Goal: Task Accomplishment & Management: Use online tool/utility

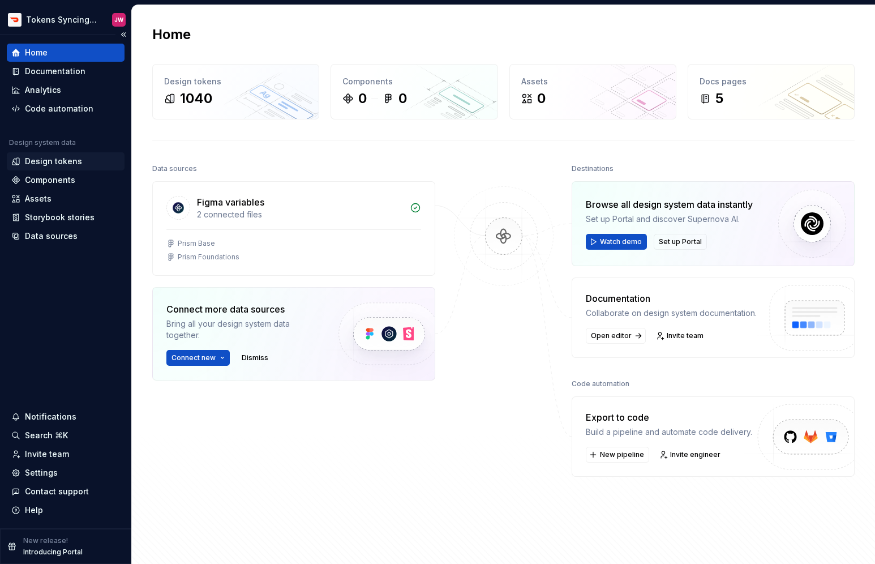
click at [76, 162] on div "Design tokens" at bounding box center [53, 161] width 57 height 11
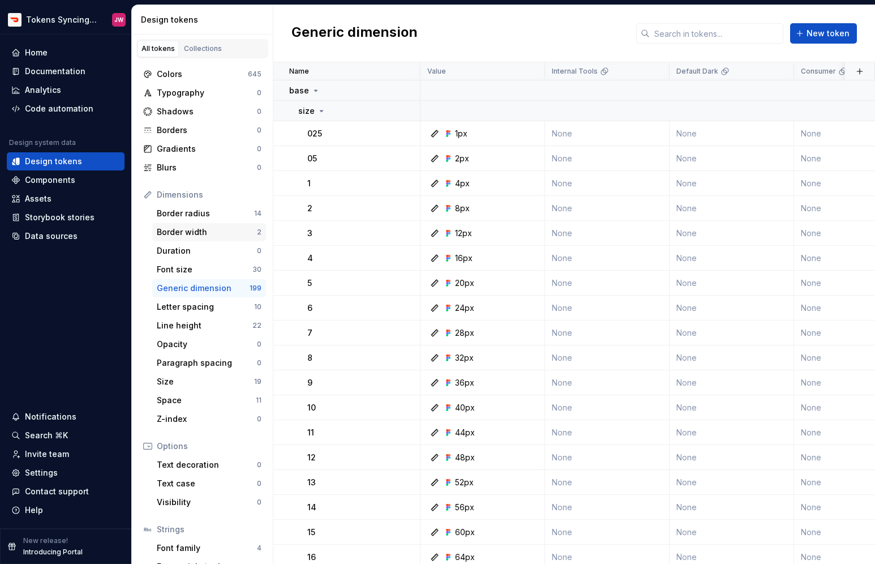
click at [229, 234] on div "Border width" at bounding box center [207, 231] width 100 height 11
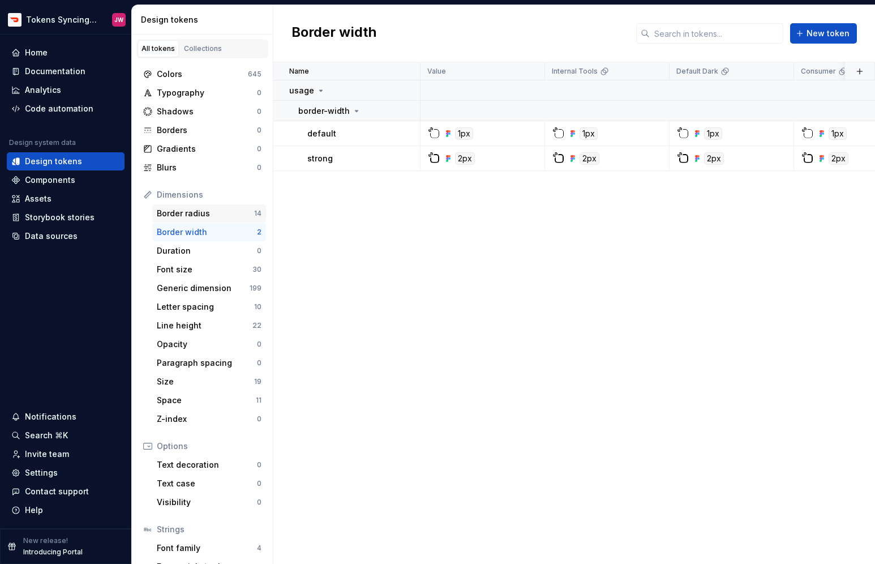
click at [229, 209] on div "Border radius" at bounding box center [205, 213] width 97 height 11
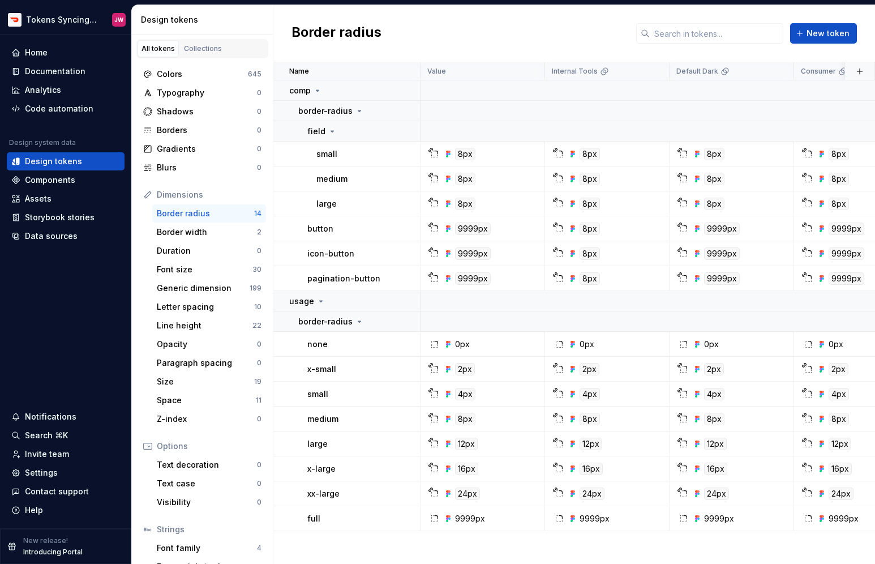
click at [244, 221] on div "Border radius 14" at bounding box center [209, 213] width 114 height 18
click at [242, 230] on div "Border width" at bounding box center [207, 231] width 100 height 11
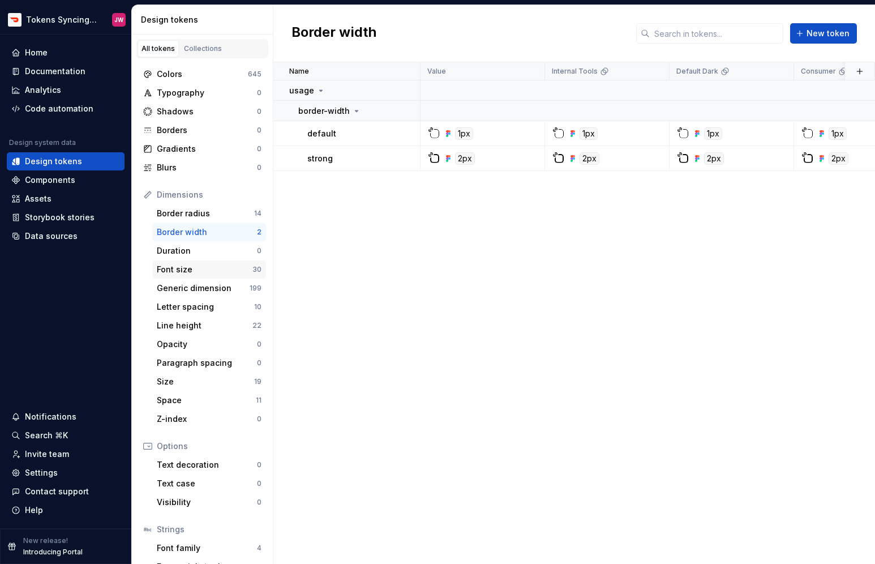
click at [221, 267] on div "Font size" at bounding box center [205, 269] width 96 height 11
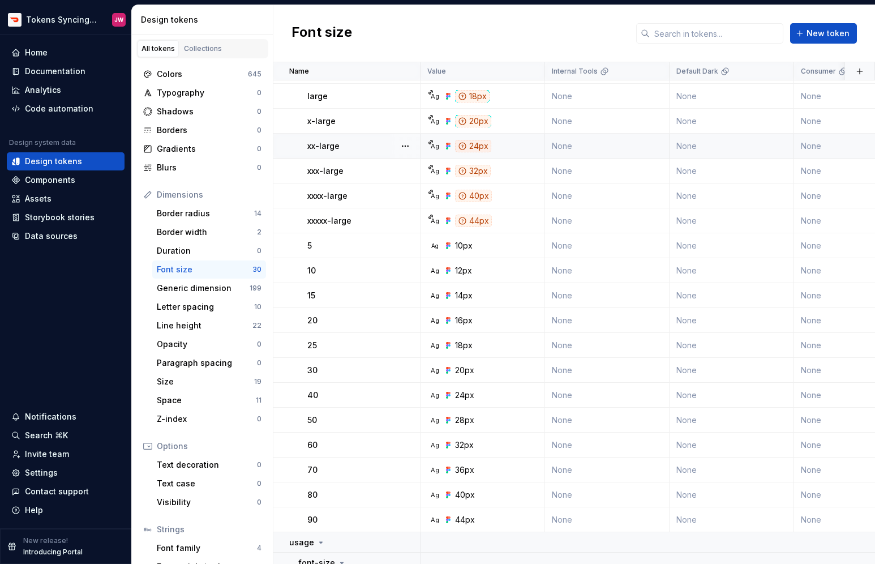
scroll to position [345, 0]
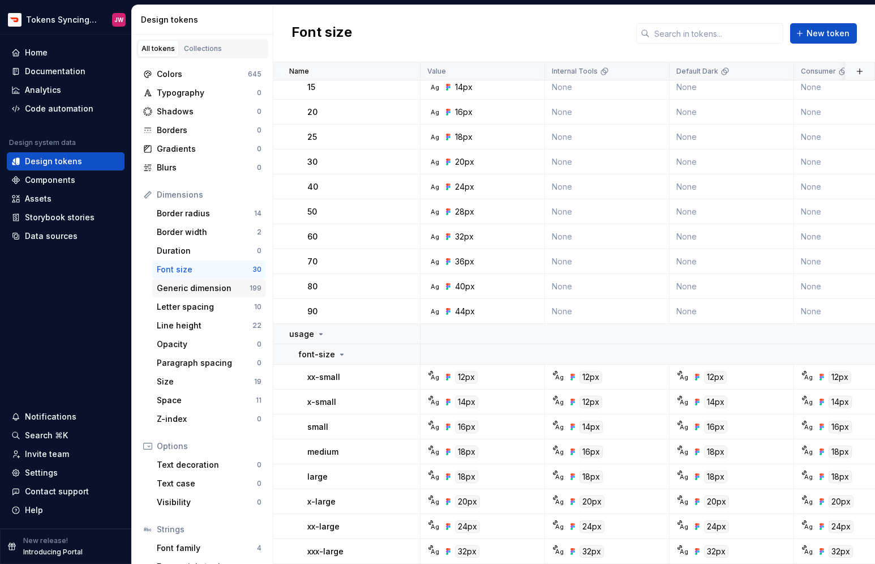
click at [226, 286] on div "Generic dimension" at bounding box center [203, 288] width 93 height 11
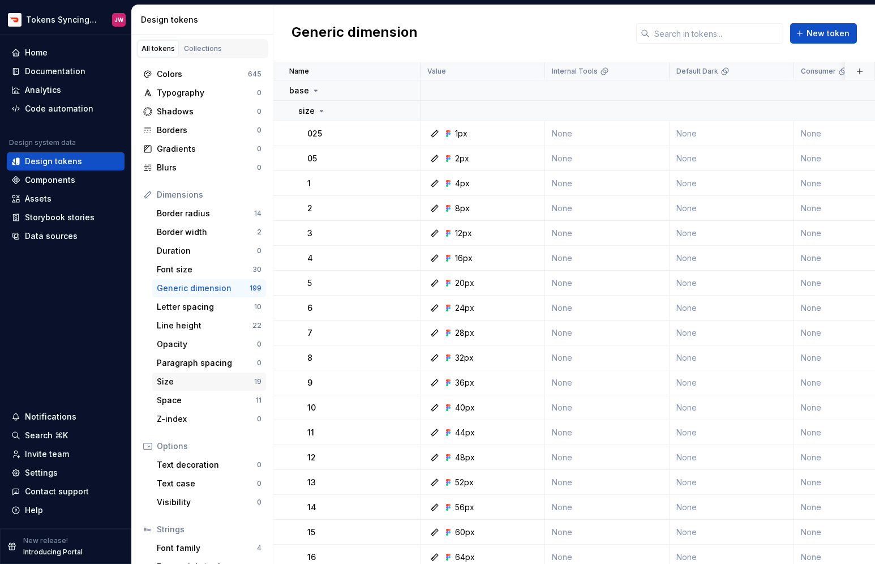
click at [232, 379] on div "Size" at bounding box center [205, 381] width 97 height 11
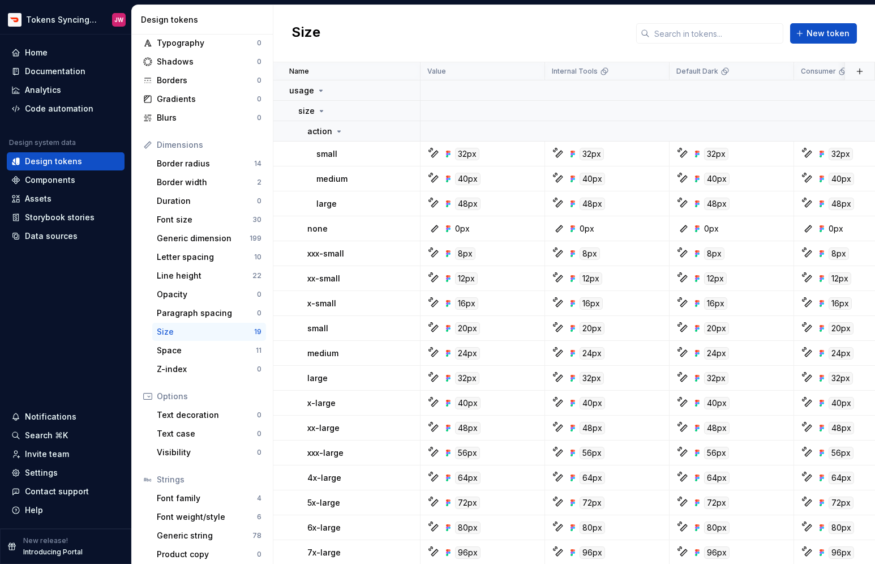
scroll to position [56, 0]
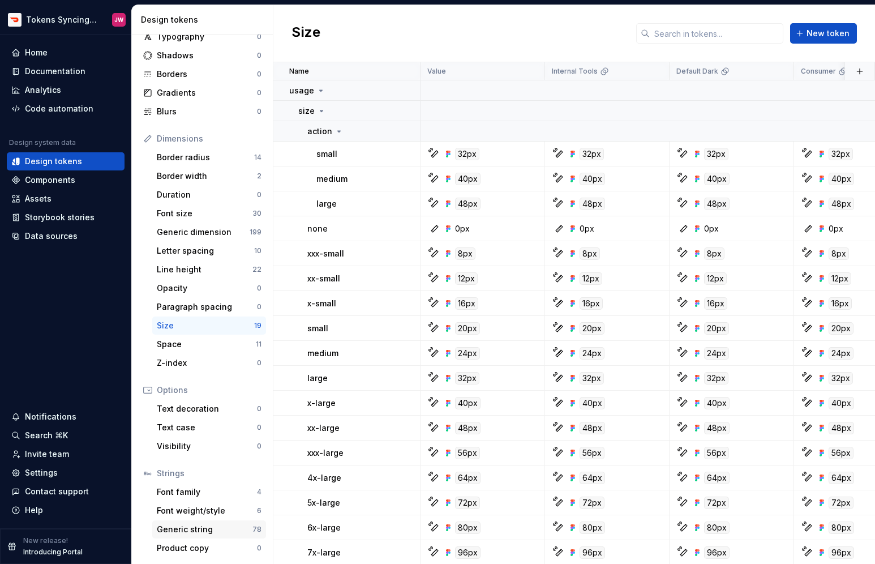
click at [224, 530] on div "Generic string" at bounding box center [205, 529] width 96 height 11
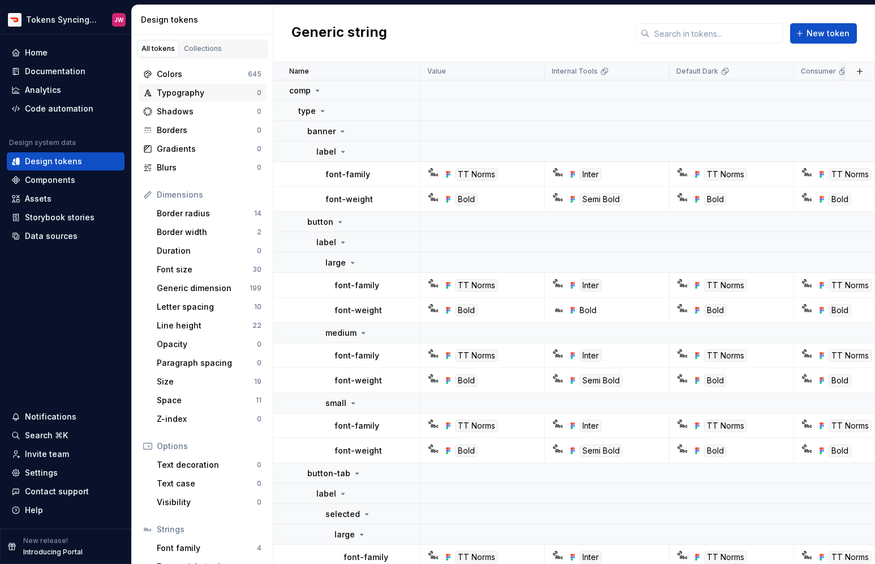
click at [225, 94] on div "Typography" at bounding box center [207, 92] width 100 height 11
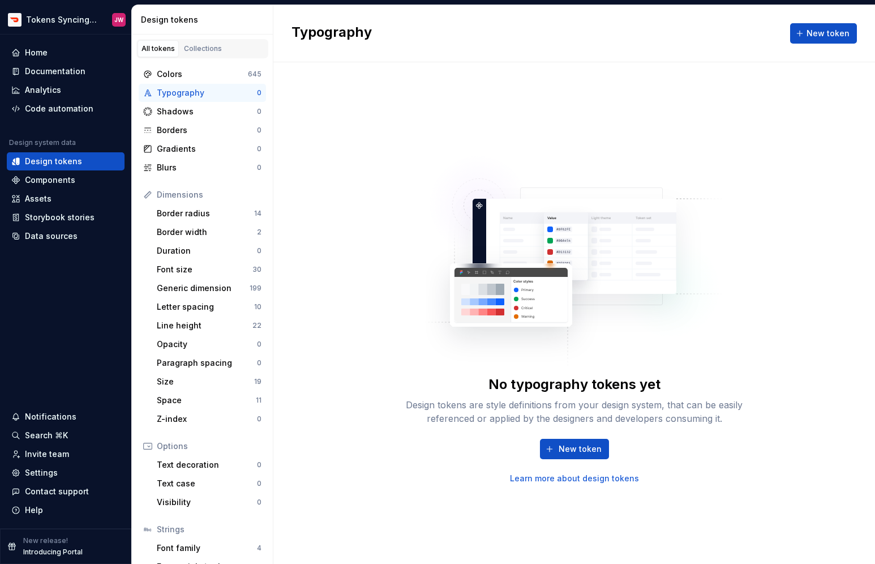
click at [339, 245] on div "No typography tokens yet Design tokens are style definitions from your design s…" at bounding box center [574, 313] width 602 height 502
click at [217, 267] on div "Font size" at bounding box center [205, 269] width 96 height 11
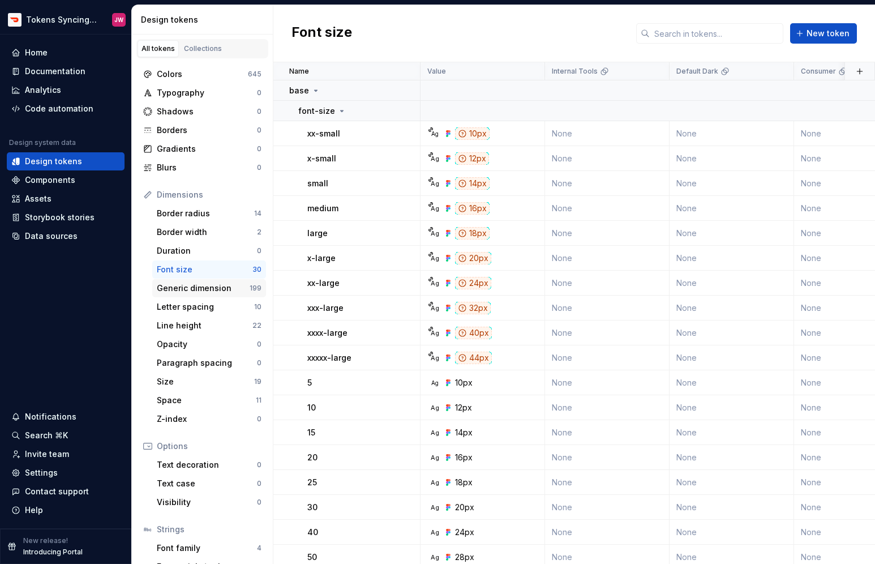
scroll to position [5, 0]
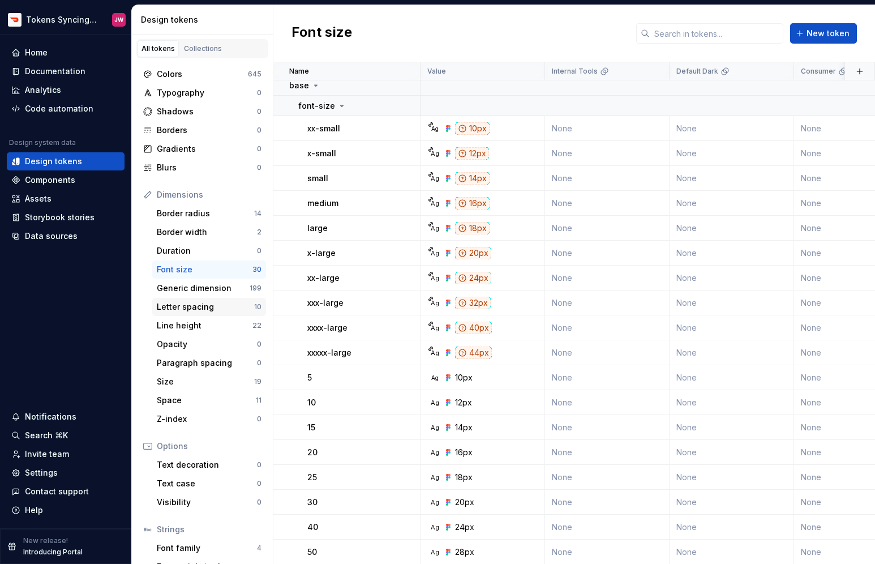
click at [222, 298] on div "Letter spacing 10" at bounding box center [209, 307] width 114 height 18
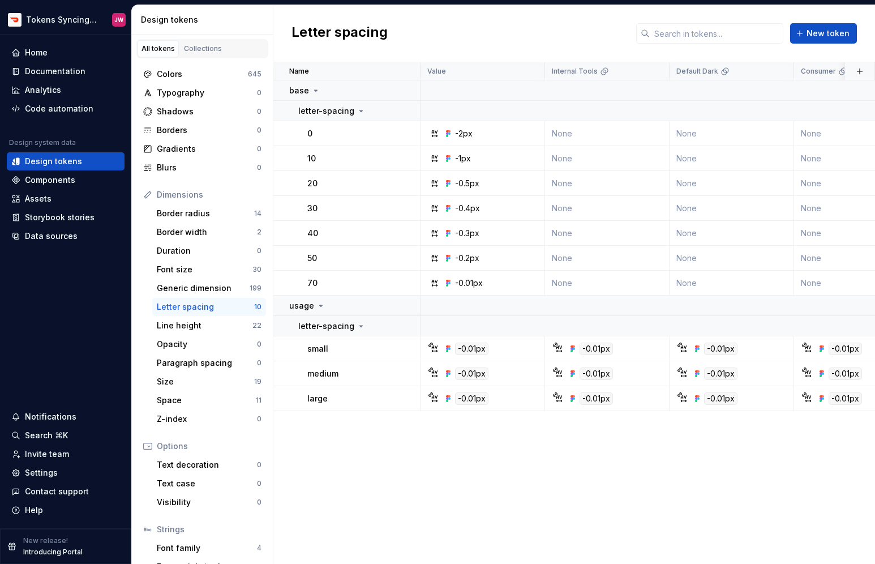
click at [221, 302] on div "Letter spacing" at bounding box center [205, 306] width 97 height 11
click at [222, 287] on div "Generic dimension" at bounding box center [203, 288] width 93 height 11
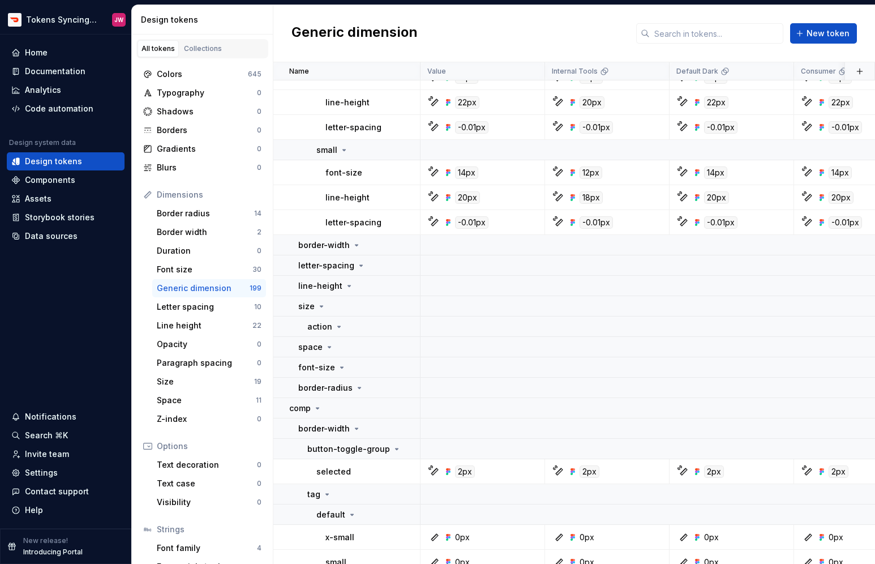
scroll to position [3824, 0]
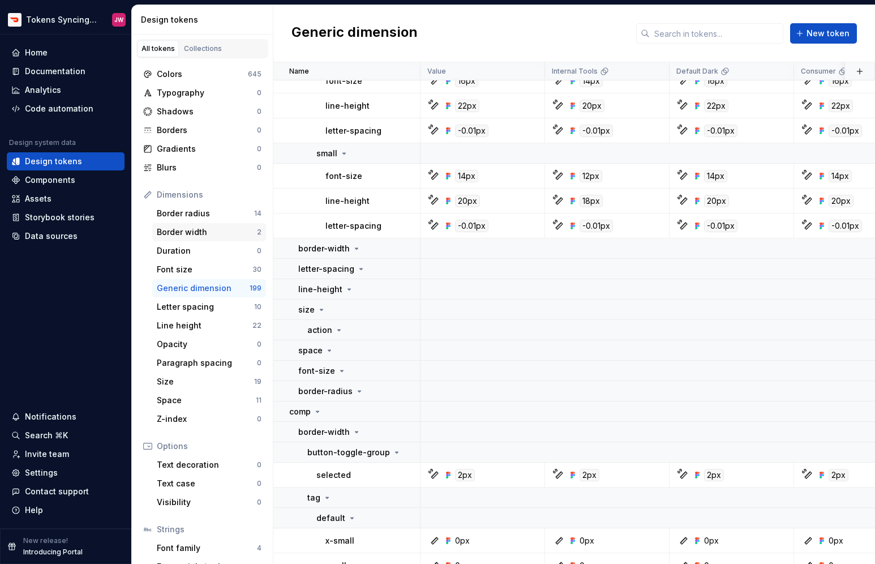
click at [255, 233] on div "Border width" at bounding box center [207, 231] width 100 height 11
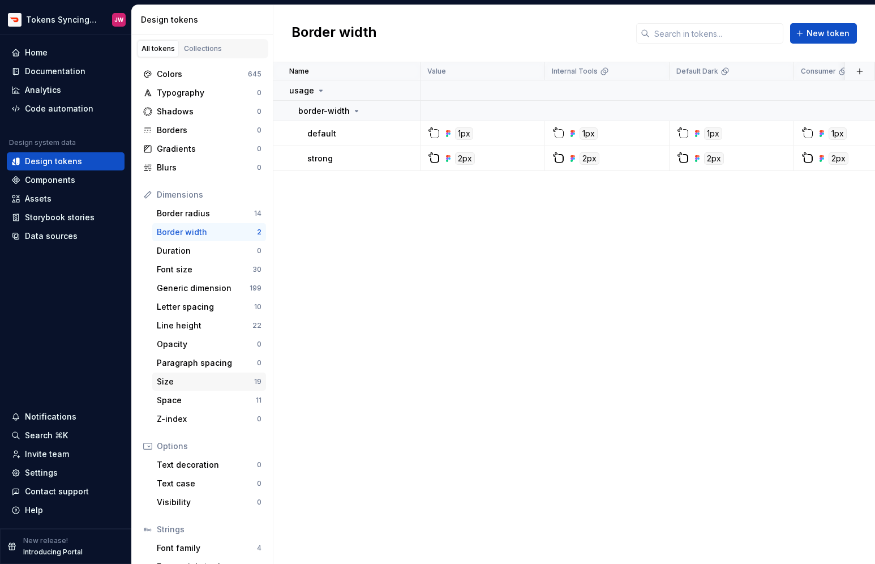
click at [253, 382] on div "Size" at bounding box center [205, 381] width 97 height 11
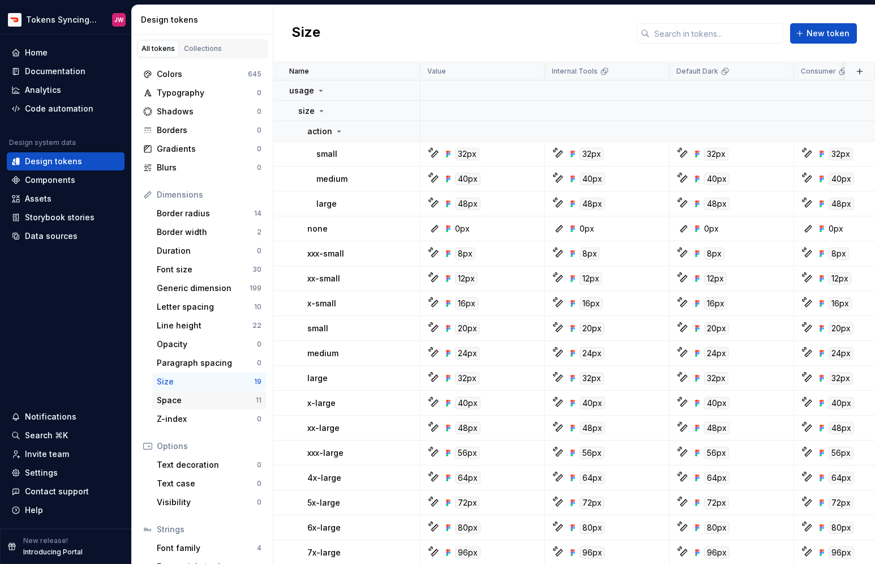
click at [216, 395] on div "Space" at bounding box center [206, 400] width 99 height 11
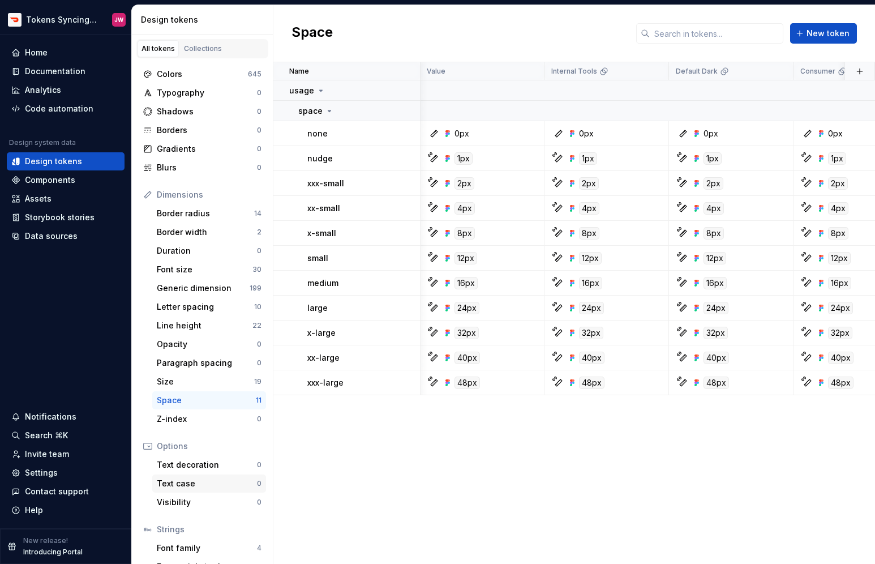
scroll to position [56, 0]
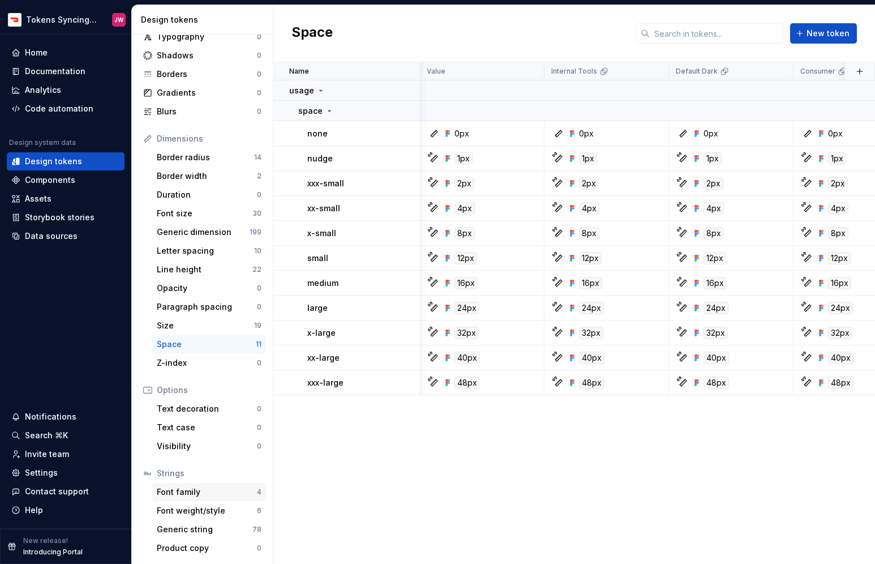
click at [216, 499] on div "Font family 4" at bounding box center [209, 492] width 114 height 18
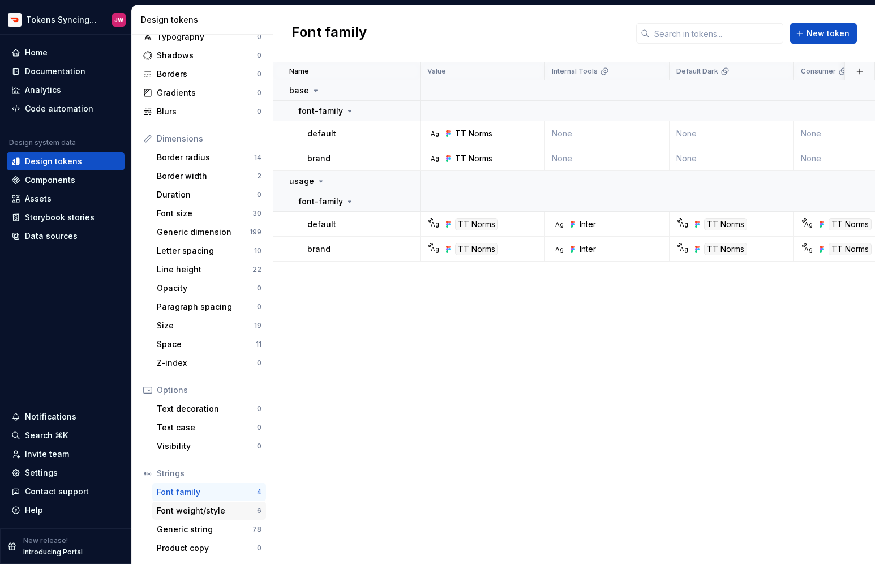
click at [228, 512] on div "Font weight/style" at bounding box center [207, 510] width 100 height 11
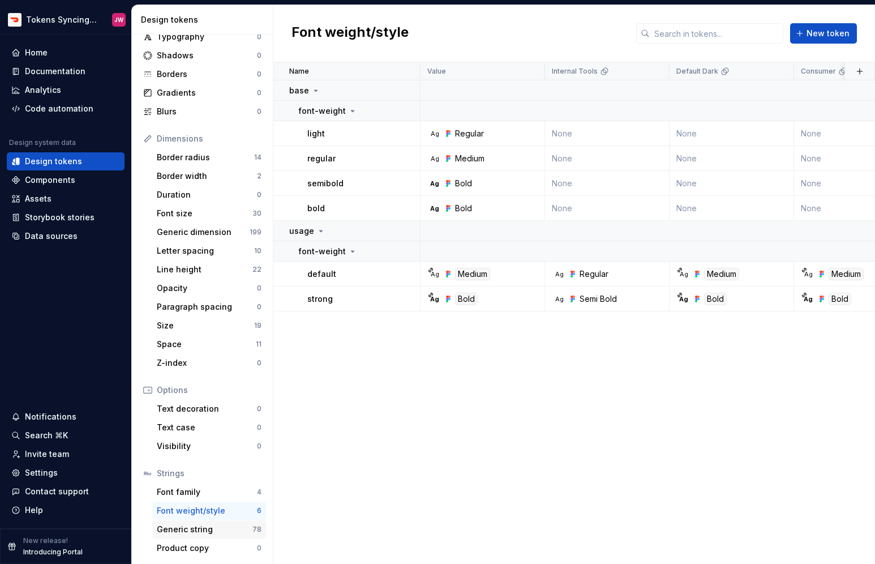
click at [219, 533] on div "Generic string" at bounding box center [205, 529] width 96 height 11
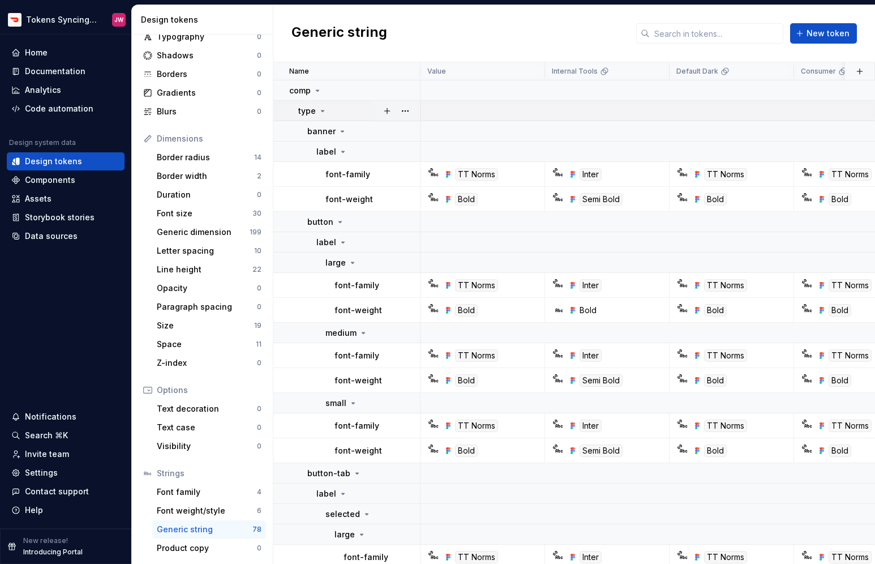
click at [318, 112] on icon at bounding box center [322, 110] width 9 height 9
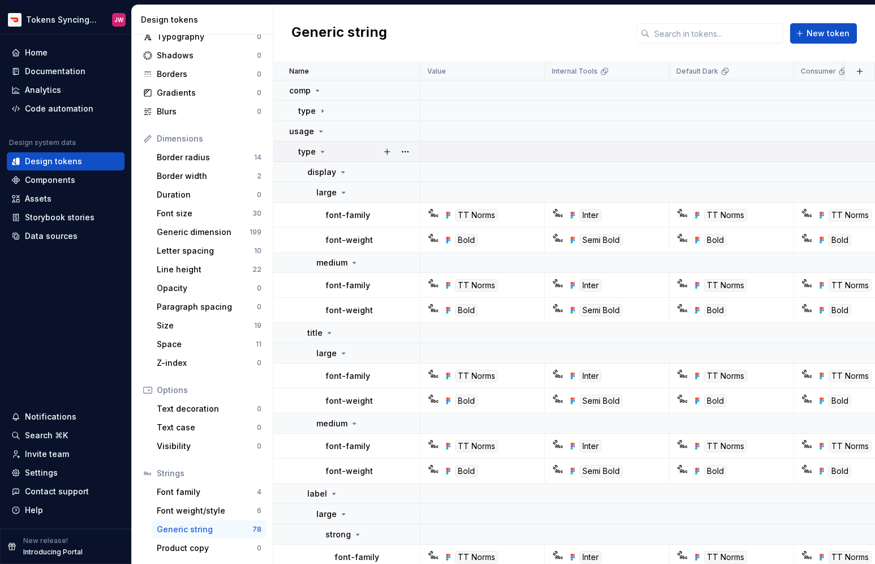
click at [320, 143] on td "type" at bounding box center [346, 152] width 147 height 20
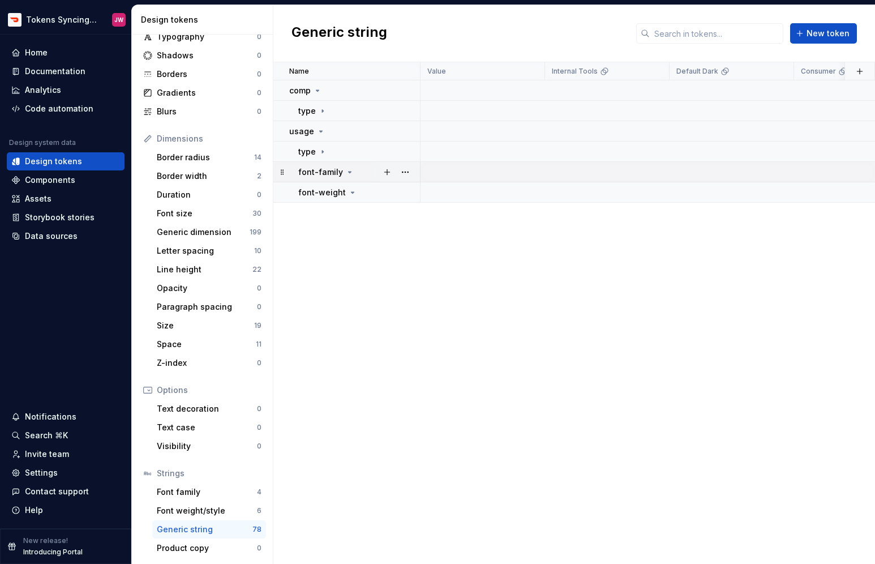
click at [345, 174] on icon at bounding box center [349, 172] width 9 height 9
click at [345, 173] on icon at bounding box center [349, 172] width 9 height 9
click at [348, 187] on div "font-weight" at bounding box center [327, 192] width 59 height 11
click at [348, 193] on icon at bounding box center [352, 192] width 9 height 9
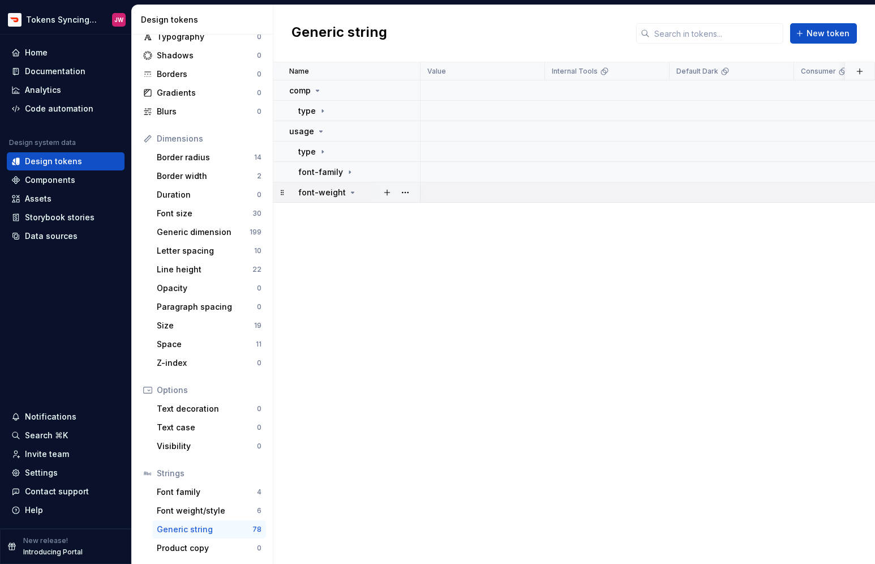
click at [348, 193] on icon at bounding box center [352, 192] width 9 height 9
click at [328, 249] on div "Name Value Internal Tools Default Dark Consumer Consumer Dark Merchant Next Mx …" at bounding box center [574, 313] width 602 height 502
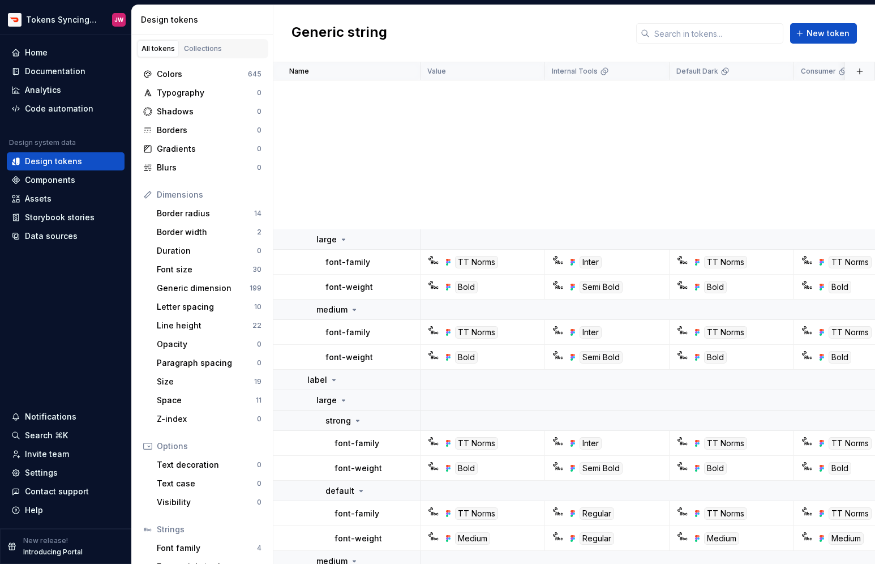
scroll to position [2866, 0]
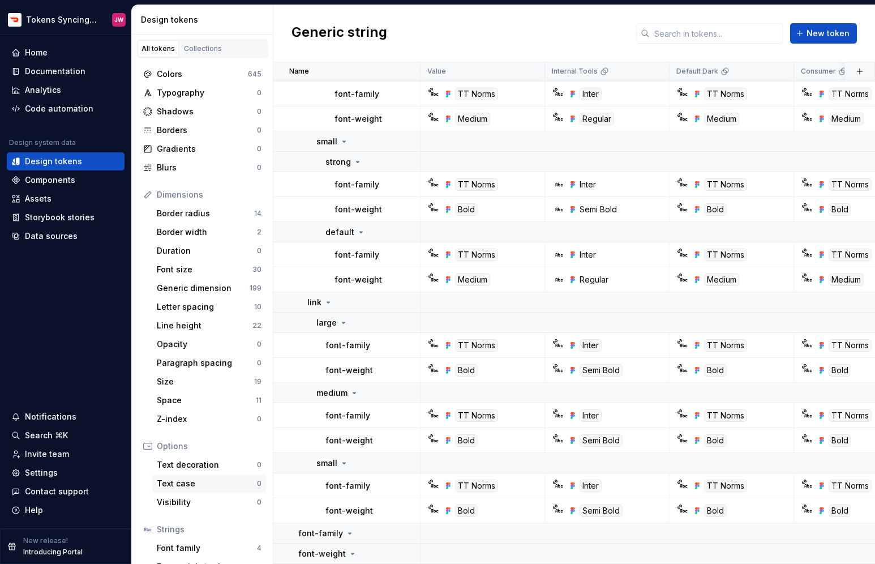
click at [208, 487] on div "Text case" at bounding box center [207, 483] width 100 height 11
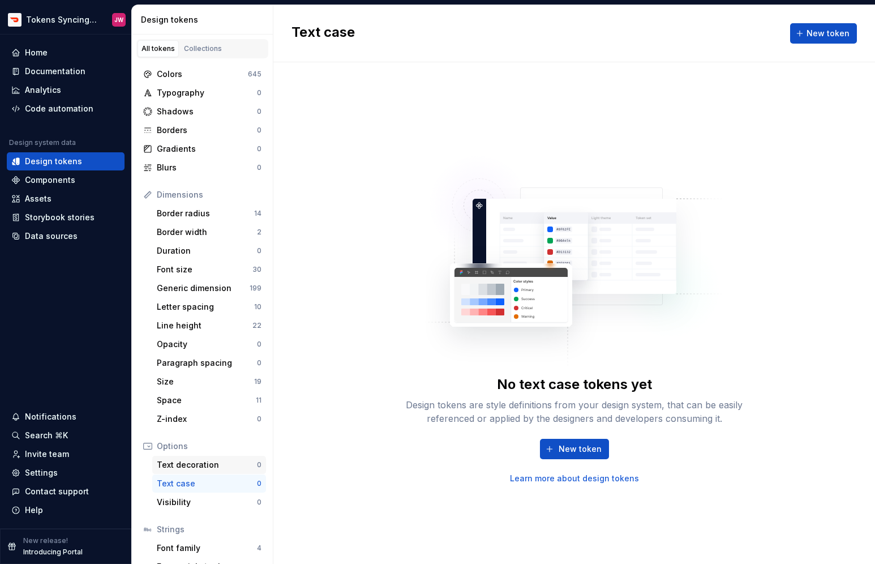
click at [211, 468] on div "Text decoration" at bounding box center [207, 464] width 100 height 11
click at [202, 48] on div "Collections" at bounding box center [203, 48] width 38 height 9
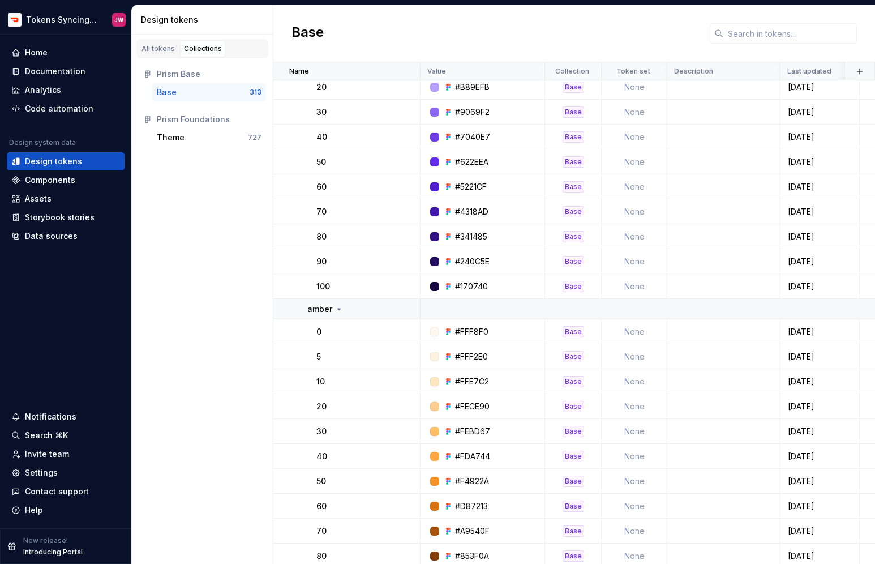
scroll to position [5618, 0]
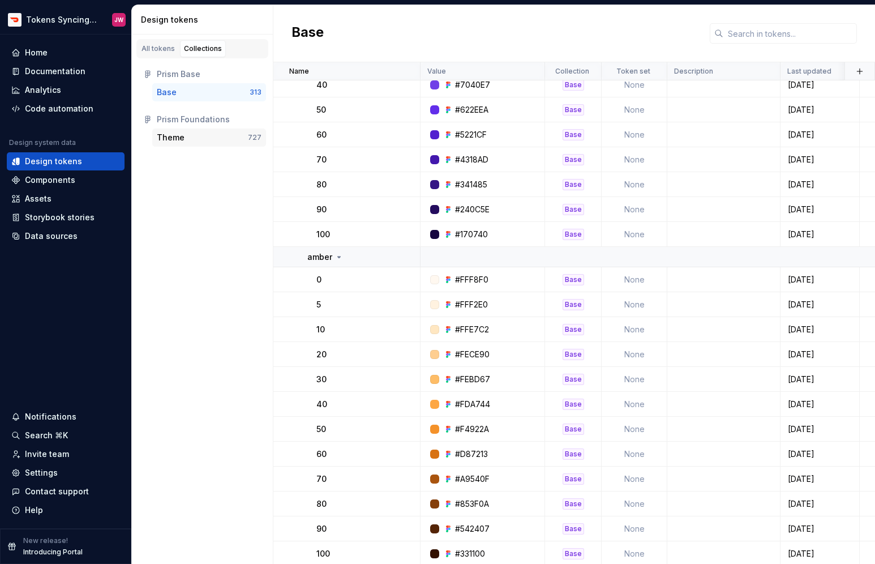
click at [216, 139] on div "Theme" at bounding box center [202, 137] width 91 height 11
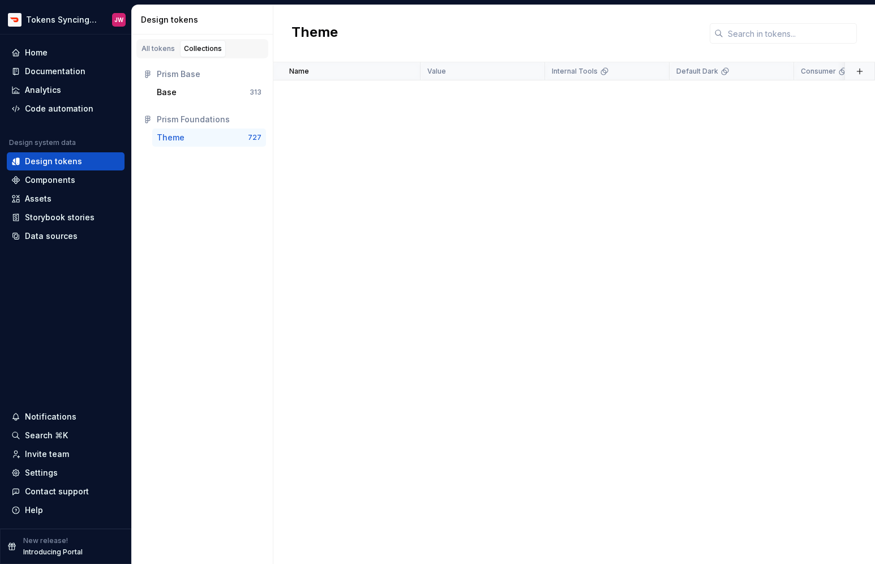
scroll to position [22764, 0]
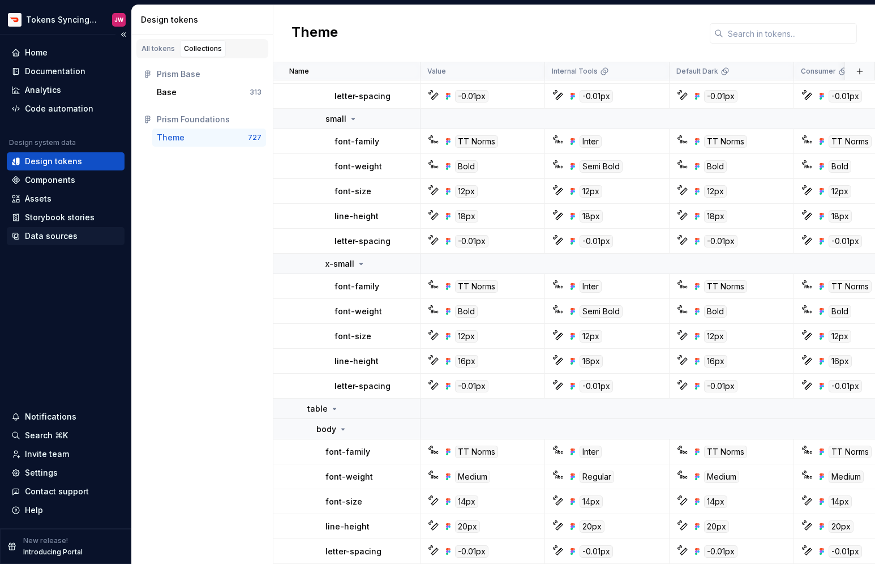
click at [65, 240] on div "Data sources" at bounding box center [51, 235] width 53 height 11
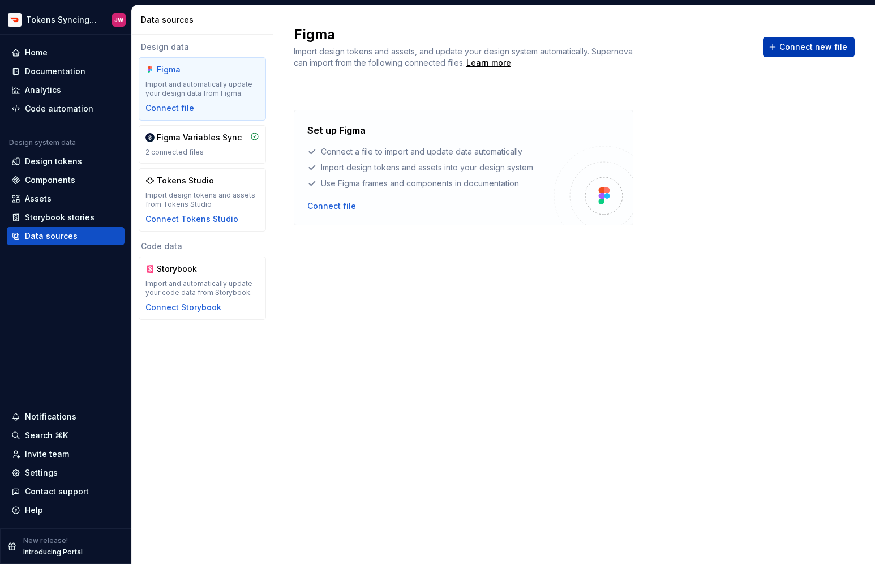
click at [804, 52] on span "Connect new file" at bounding box center [814, 46] width 68 height 11
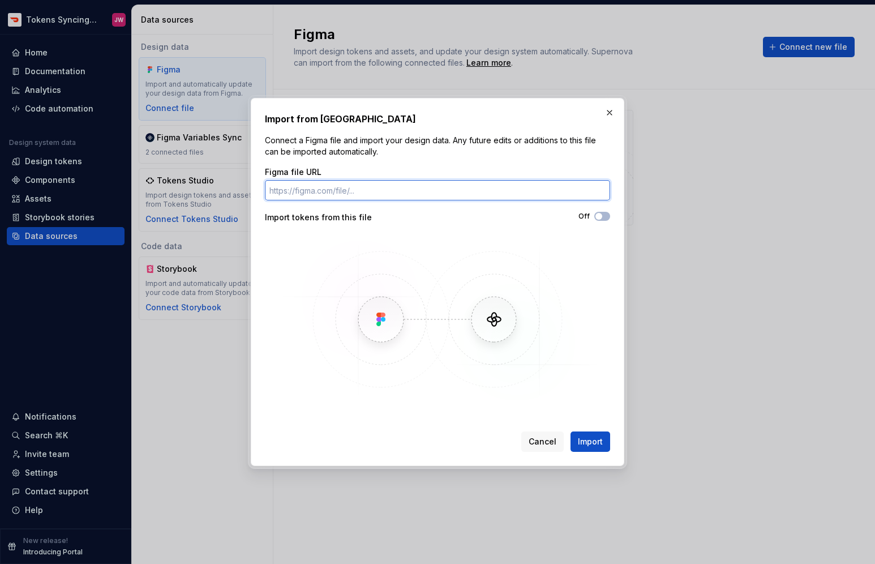
paste input "[URL][DOMAIN_NAME]"
type input "[URL][DOMAIN_NAME]"
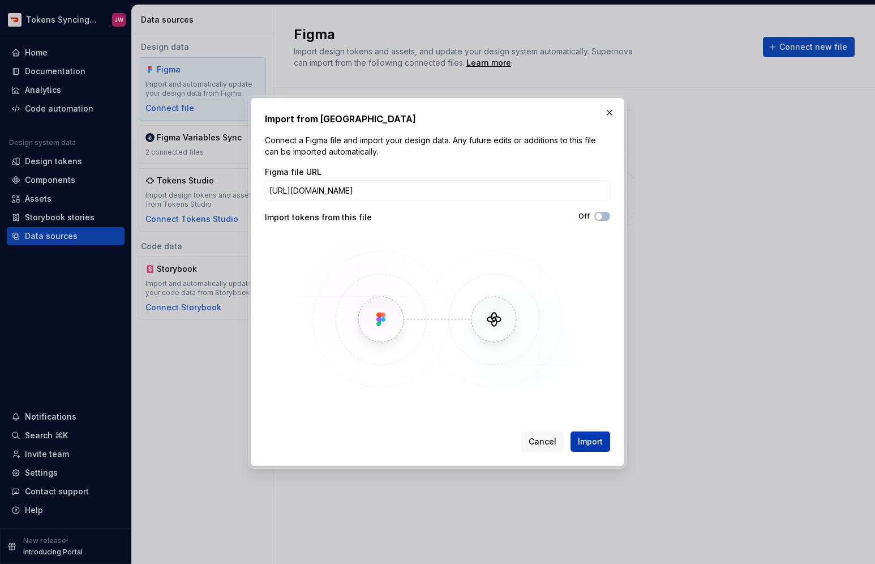
click at [591, 443] on span "Import" at bounding box center [590, 441] width 25 height 11
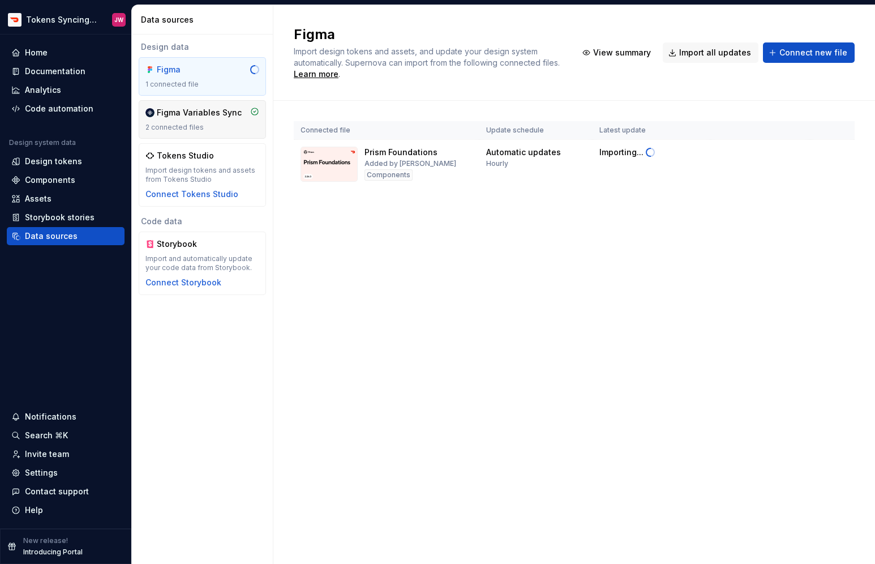
click at [229, 119] on div "Figma Variables Sync 2 connected files" at bounding box center [203, 119] width 114 height 25
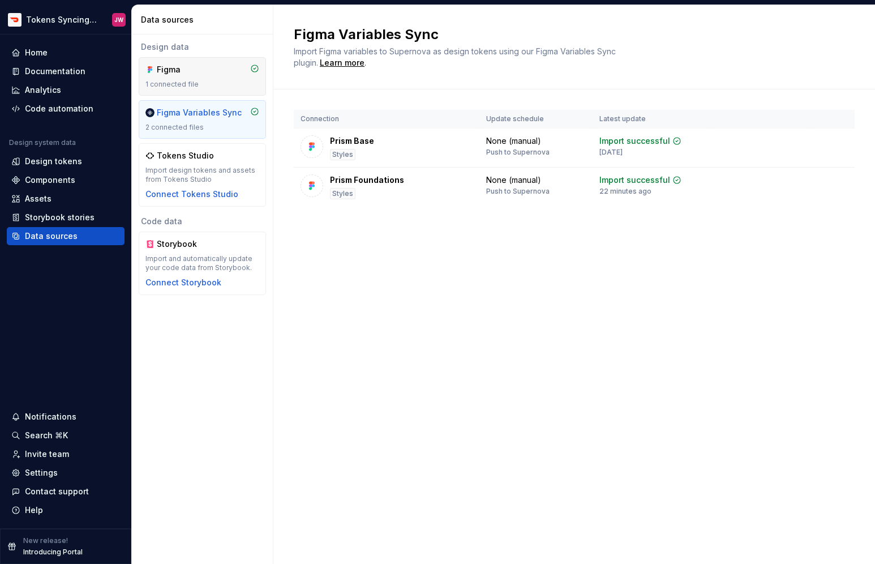
click at [230, 85] on div "1 connected file" at bounding box center [203, 84] width 114 height 9
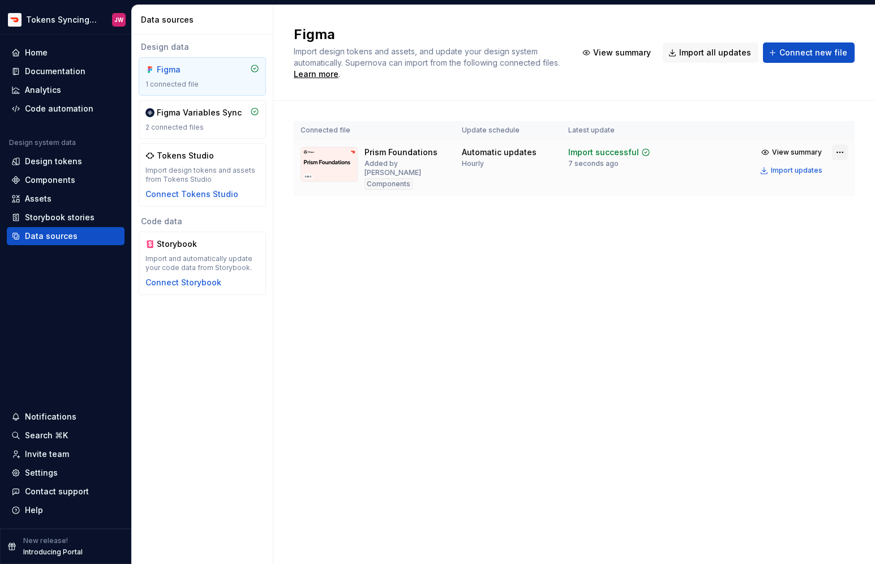
click at [837, 153] on html "Tokens Syncing Test JW Home Documentation Analytics Code automation Design syst…" at bounding box center [437, 282] width 875 height 564
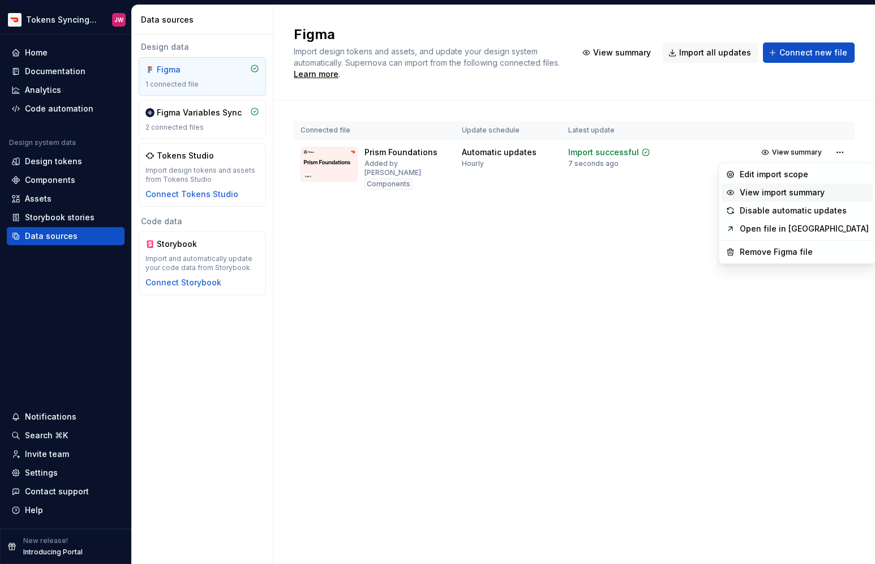
click at [775, 191] on div "View import summary" at bounding box center [804, 192] width 129 height 11
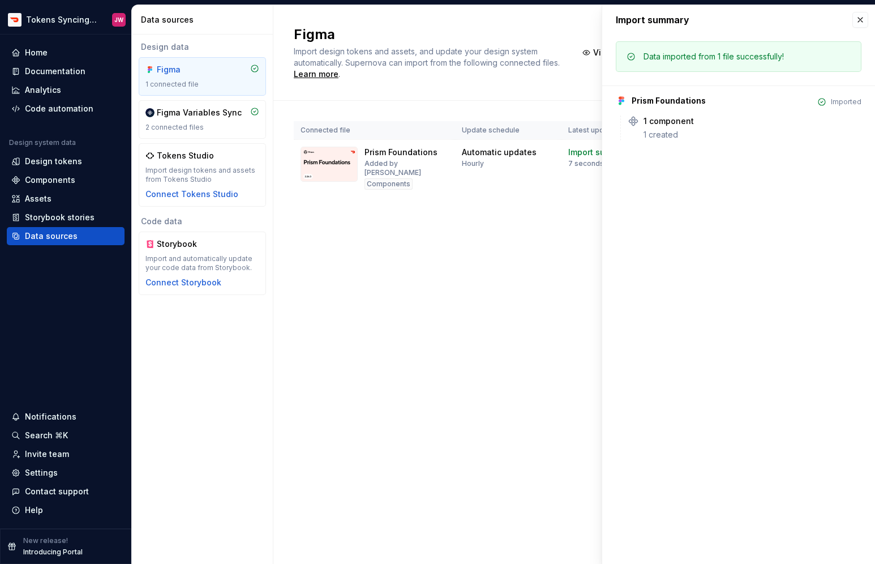
click at [680, 134] on div "1 created" at bounding box center [753, 134] width 218 height 11
click at [700, 122] on icon at bounding box center [700, 121] width 9 height 9
click at [450, 270] on div "Figma Import design tokens and assets, and update your design system automatica…" at bounding box center [574, 284] width 602 height 559
click at [860, 17] on button "button" at bounding box center [861, 20] width 16 height 16
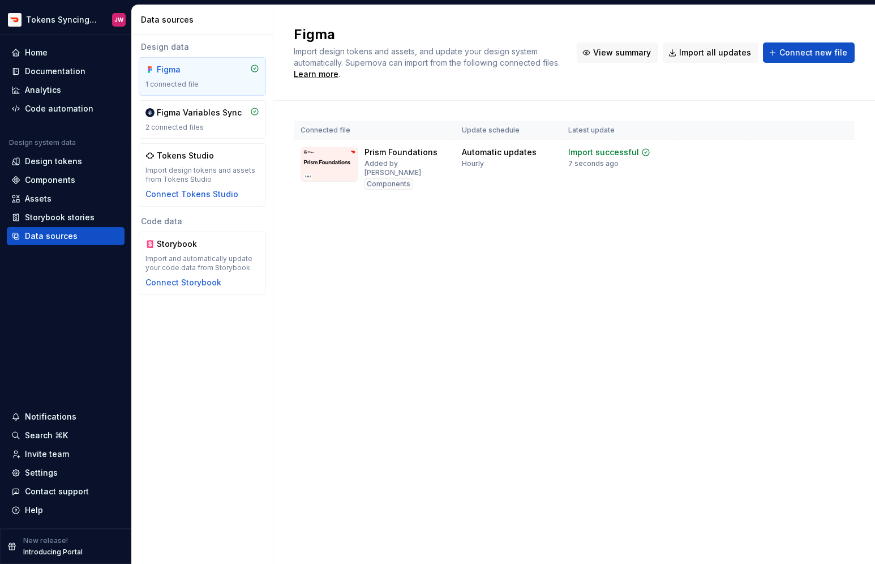
click at [624, 55] on span "View summary" at bounding box center [622, 52] width 58 height 11
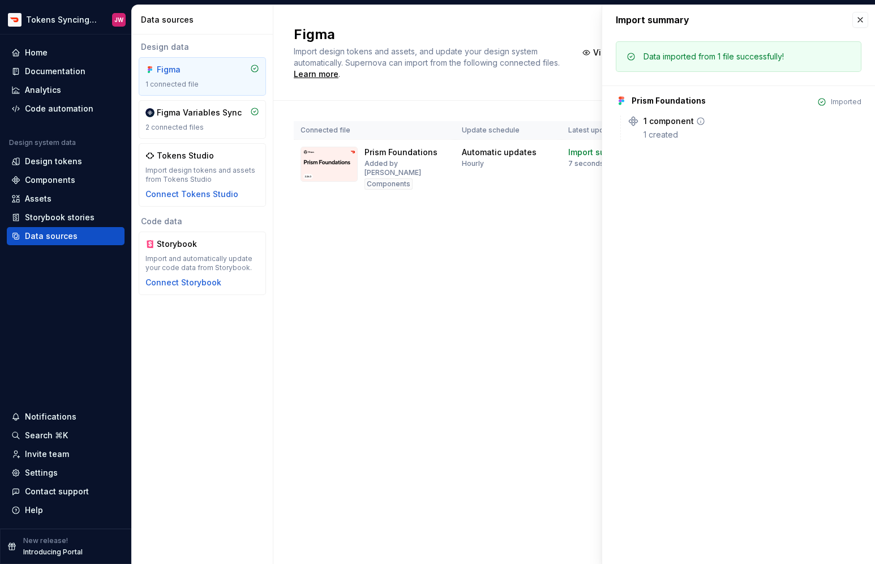
click at [638, 121] on icon at bounding box center [633, 121] width 8 height 8
click at [698, 122] on icon at bounding box center [700, 121] width 9 height 9
click at [853, 19] on button "button" at bounding box center [861, 20] width 16 height 16
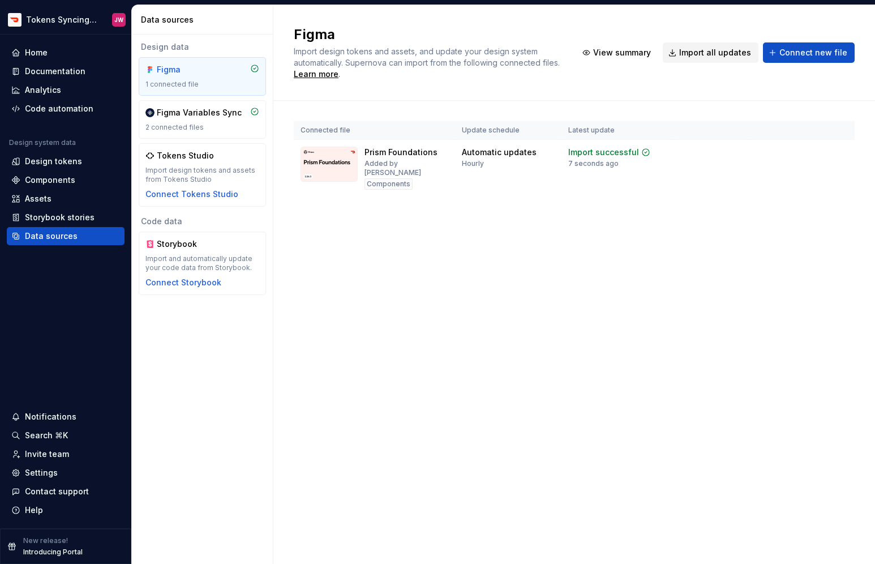
click at [702, 59] on button "Import all updates" at bounding box center [711, 52] width 96 height 20
click at [559, 253] on div "Figma Import design tokens and assets, and update your design system automatica…" at bounding box center [574, 284] width 602 height 559
click at [217, 71] on div "Figma" at bounding box center [203, 69] width 114 height 11
click at [213, 123] on div "2 connected files" at bounding box center [203, 127] width 114 height 9
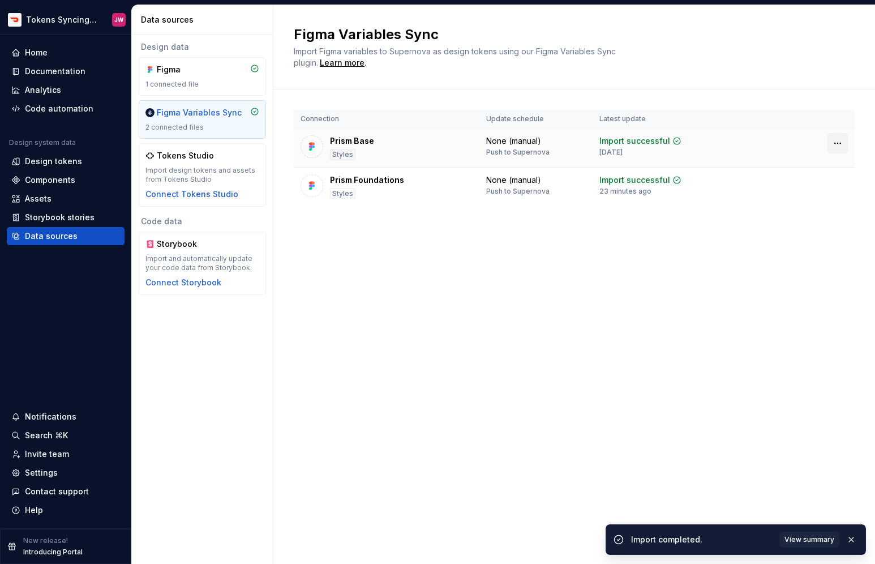
click at [841, 144] on html "Tokens Syncing Test JW Home Documentation Analytics Code automation Design syst…" at bounding box center [437, 282] width 875 height 564
click at [627, 291] on html "Tokens Syncing Test JW Home Documentation Analytics Code automation Design syst…" at bounding box center [437, 282] width 875 height 564
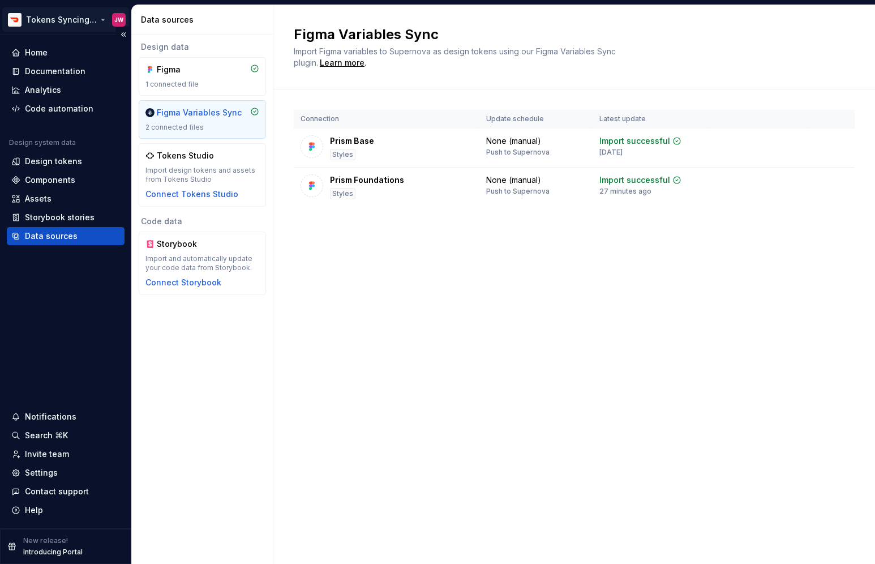
click at [75, 27] on html "Tokens Syncing Test JW Home Documentation Analytics Code automation Design syst…" at bounding box center [437, 282] width 875 height 564
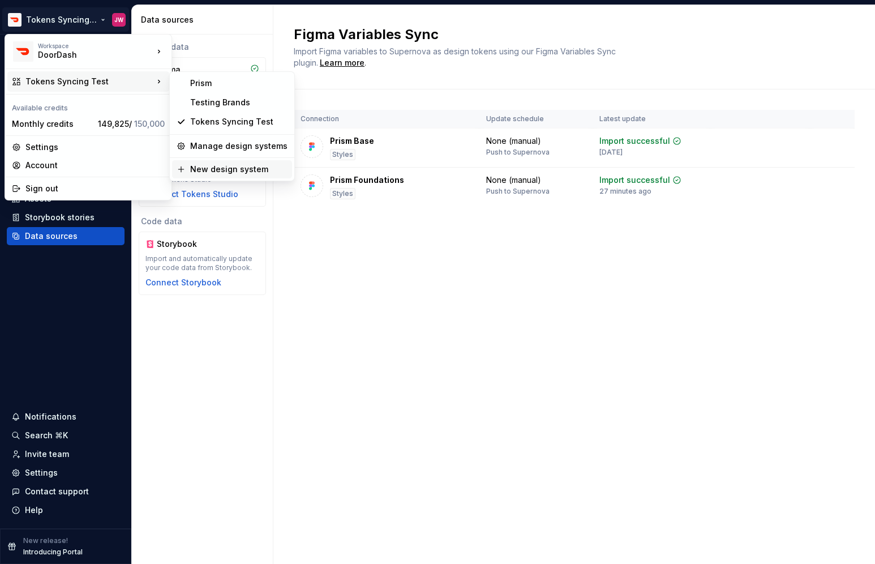
click at [200, 164] on div "New design system" at bounding box center [238, 169] width 97 height 11
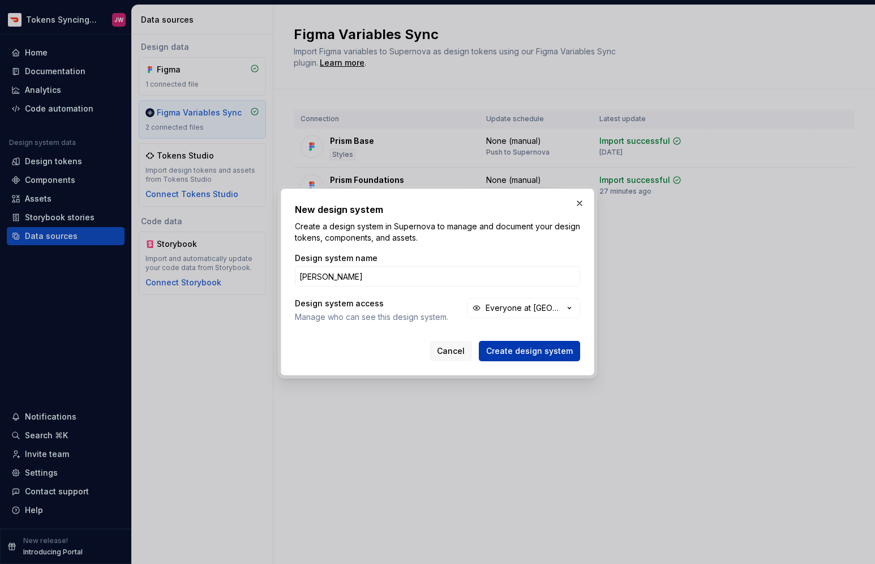
type input "[PERSON_NAME]"
click at [549, 358] on button "Create design system" at bounding box center [529, 351] width 101 height 20
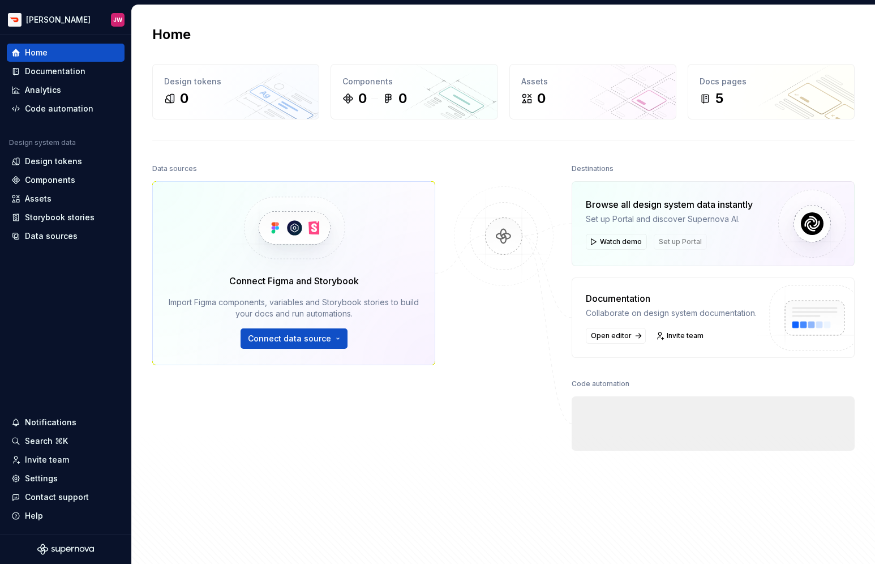
click at [312, 351] on div "Connect Figma and Storybook Import Figma components, variables and Storybook st…" at bounding box center [293, 273] width 283 height 184
click at [315, 344] on span "Connect data source" at bounding box center [289, 338] width 83 height 11
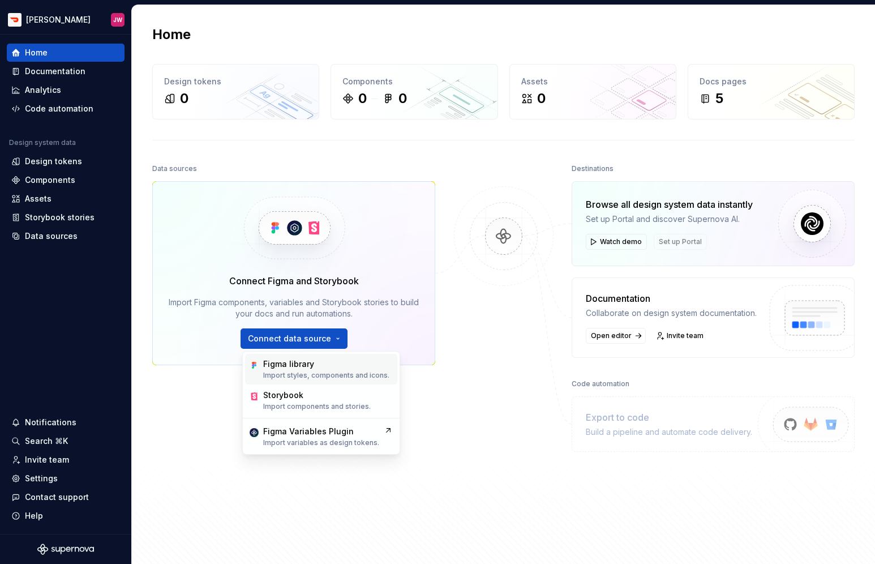
click at [301, 371] on p "Import styles, components and icons." at bounding box center [326, 375] width 126 height 9
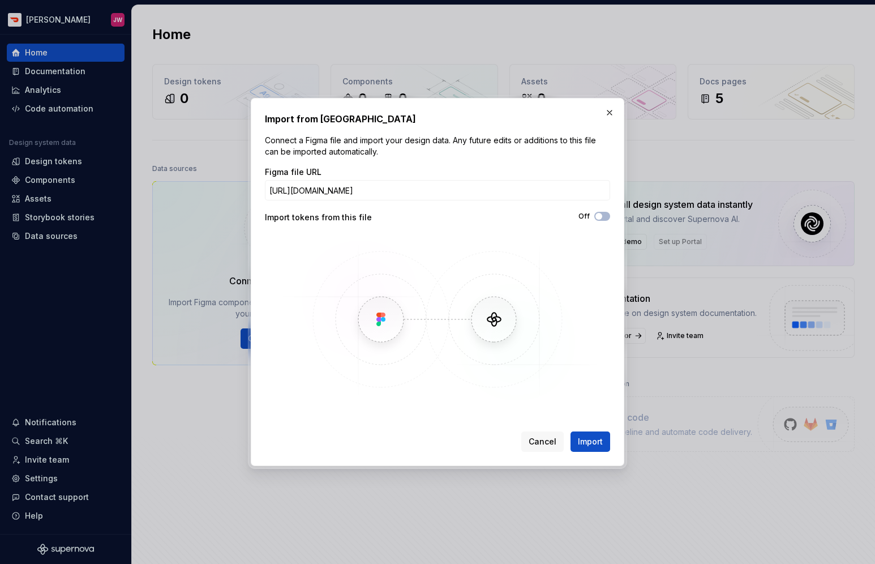
scroll to position [0, 302]
type input "[URL][DOMAIN_NAME]"
click at [591, 435] on button "Import" at bounding box center [591, 441] width 40 height 20
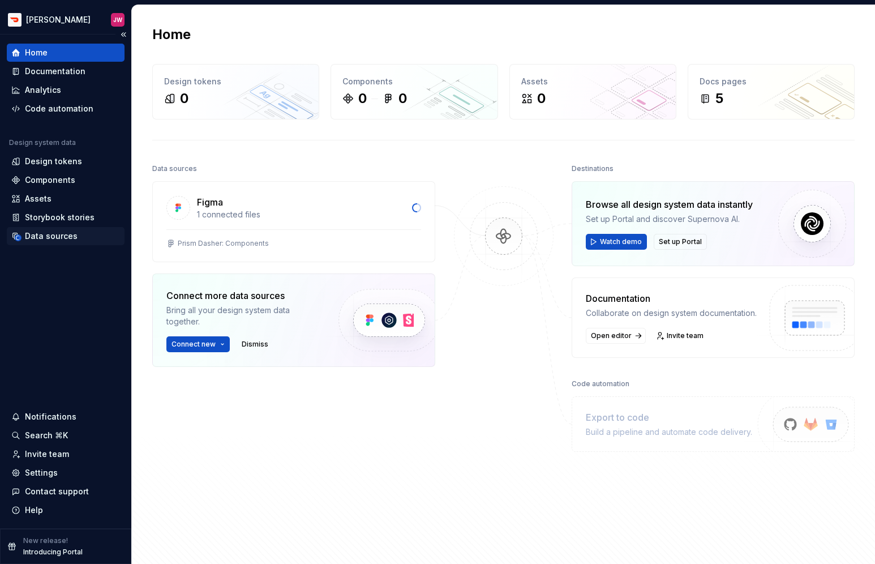
click at [48, 235] on div "Data sources" at bounding box center [51, 235] width 53 height 11
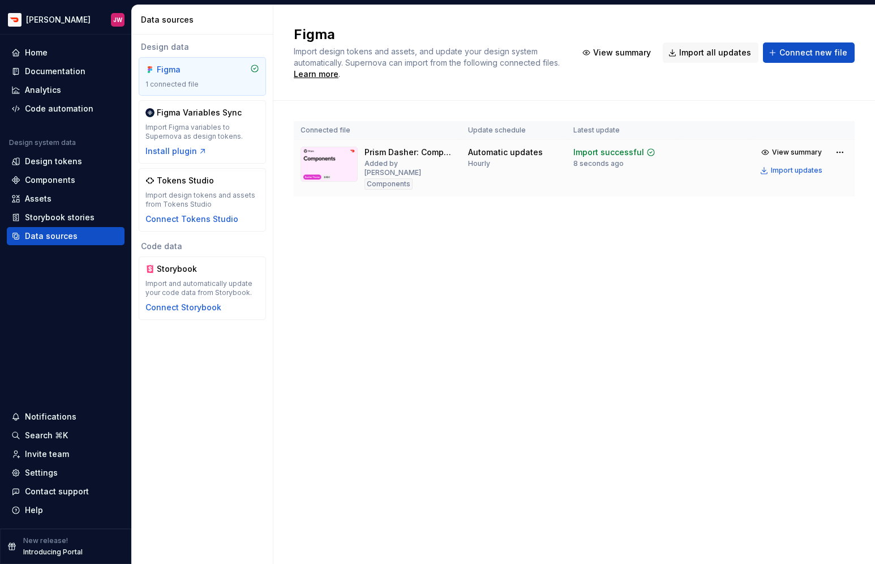
click at [790, 160] on div "View summary Import updates" at bounding box center [792, 161] width 71 height 34
click at [793, 150] on span "View summary" at bounding box center [797, 152] width 50 height 9
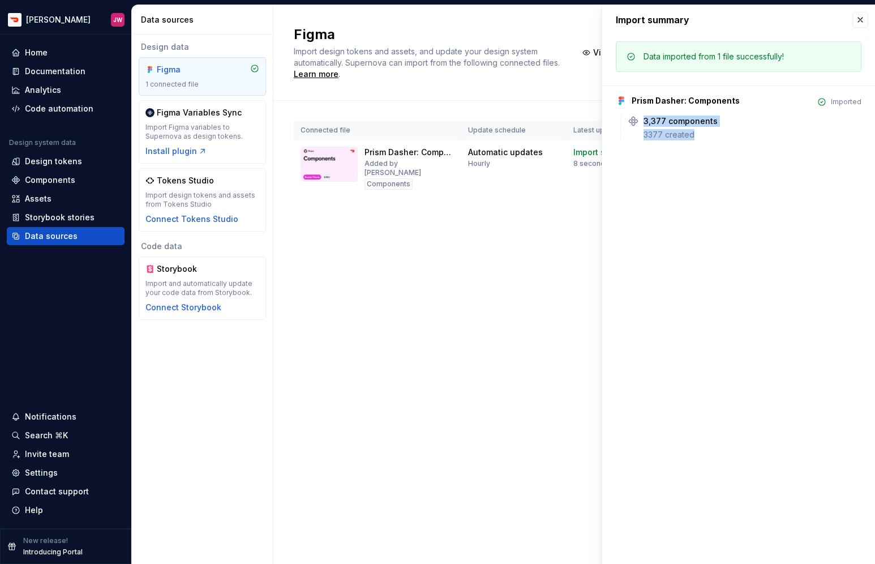
drag, startPoint x: 642, startPoint y: 121, endPoint x: 707, endPoint y: 149, distance: 71.0
click at [707, 149] on div "Data imported from 1 file successfully! Prism Dasher: Components Imported 3,377…" at bounding box center [738, 94] width 273 height 119
click at [859, 21] on button "button" at bounding box center [861, 20] width 16 height 16
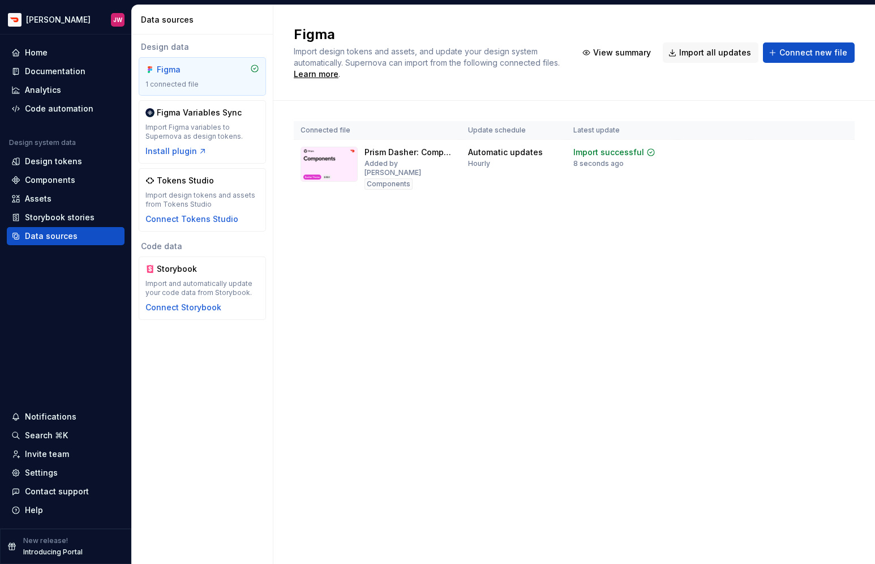
click at [811, 65] on div "Figma Import design tokens and assets, and update your design system automatica…" at bounding box center [574, 52] width 561 height 54
click at [812, 55] on span "Connect new file" at bounding box center [814, 52] width 68 height 11
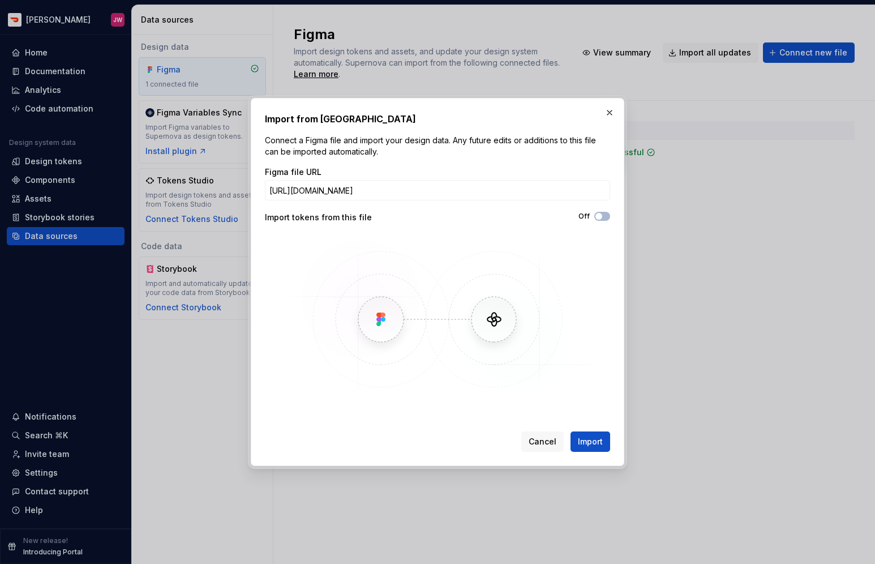
scroll to position [0, 177]
type input "[URL][DOMAIN_NAME]"
click at [593, 431] on button "Import" at bounding box center [591, 441] width 40 height 20
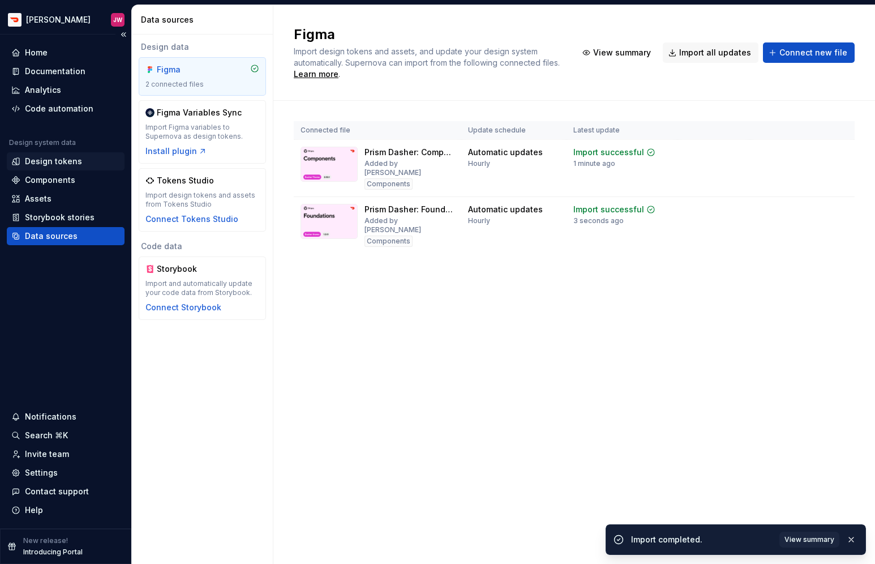
click at [71, 160] on div "Design tokens" at bounding box center [53, 161] width 57 height 11
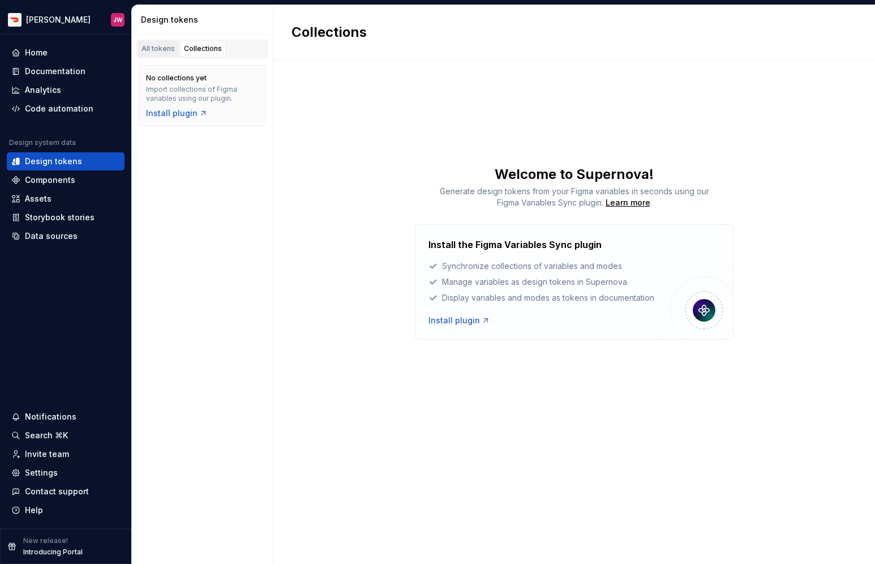
click at [166, 45] on div "All tokens" at bounding box center [158, 48] width 33 height 9
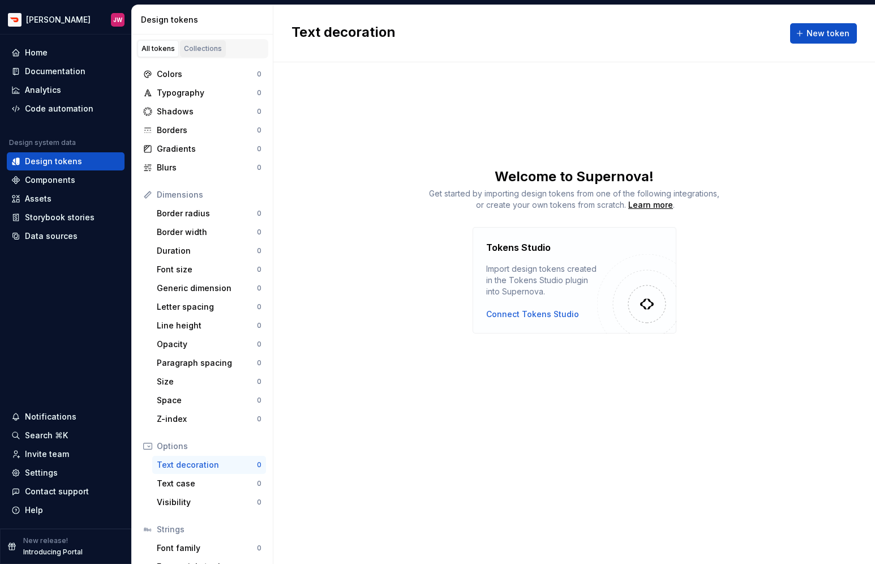
click at [193, 51] on div "Collections" at bounding box center [203, 48] width 38 height 9
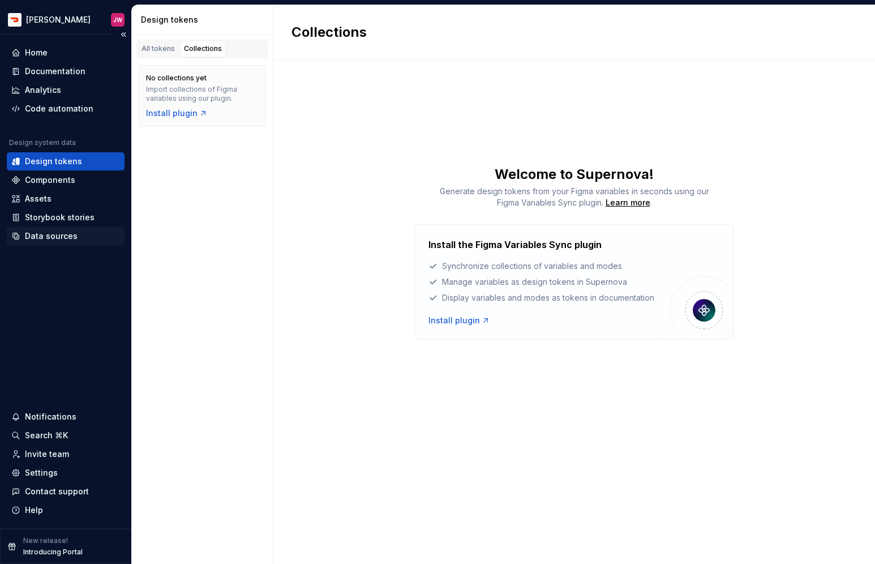
click at [65, 238] on div "Data sources" at bounding box center [51, 235] width 53 height 11
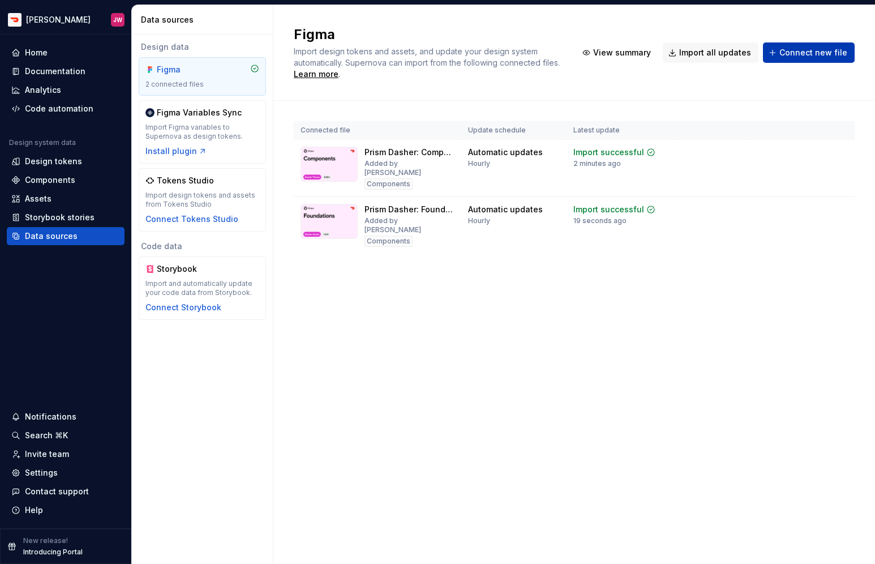
click at [799, 54] on span "Connect new file" at bounding box center [814, 52] width 68 height 11
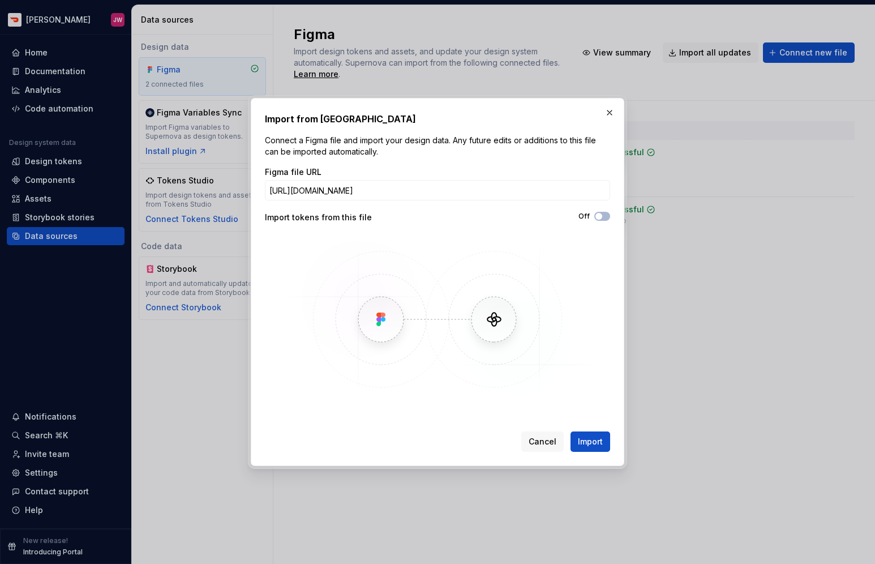
scroll to position [0, 177]
type input "[URL][DOMAIN_NAME]"
click at [601, 220] on button "Off" at bounding box center [603, 216] width 16 height 9
click at [587, 450] on button "Import" at bounding box center [591, 441] width 40 height 20
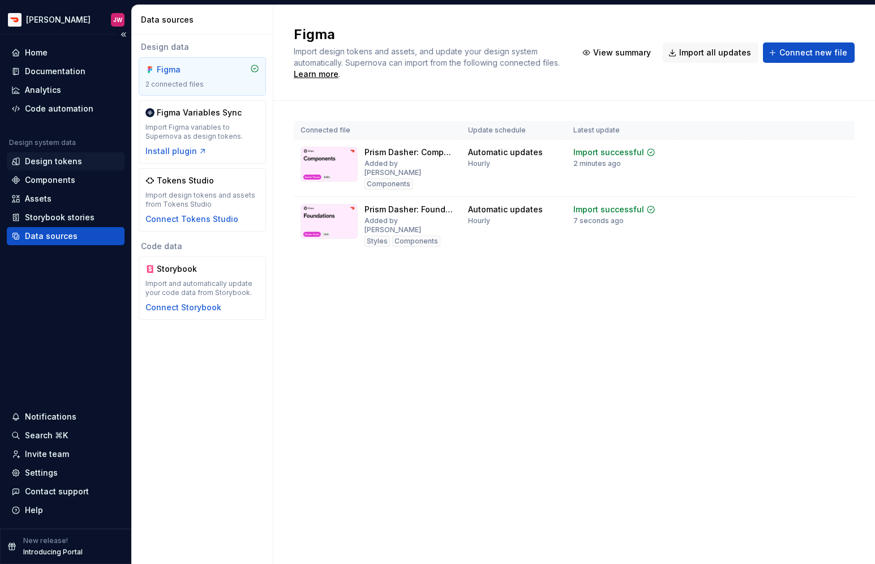
click at [59, 158] on div "Design tokens" at bounding box center [53, 161] width 57 height 11
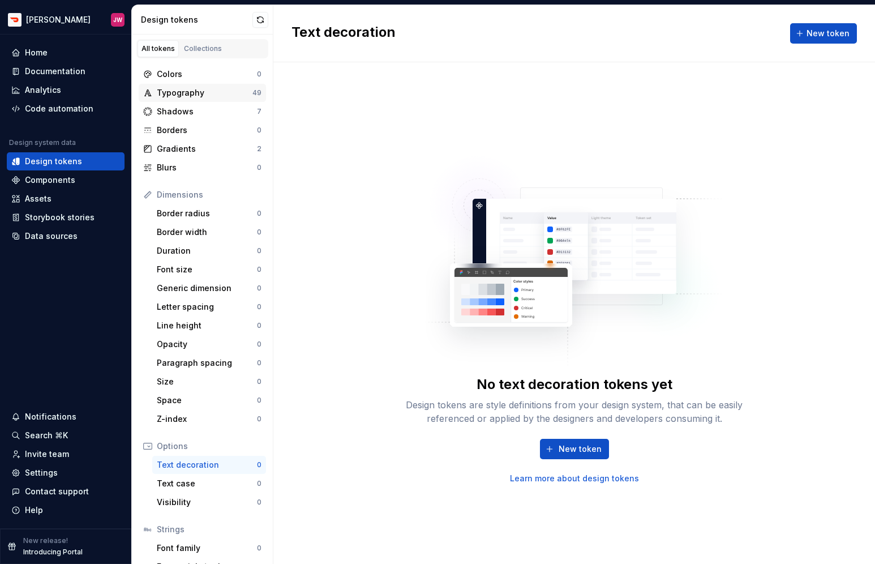
click at [199, 91] on div "Typography" at bounding box center [205, 92] width 96 height 11
